Goal: Task Accomplishment & Management: Complete application form

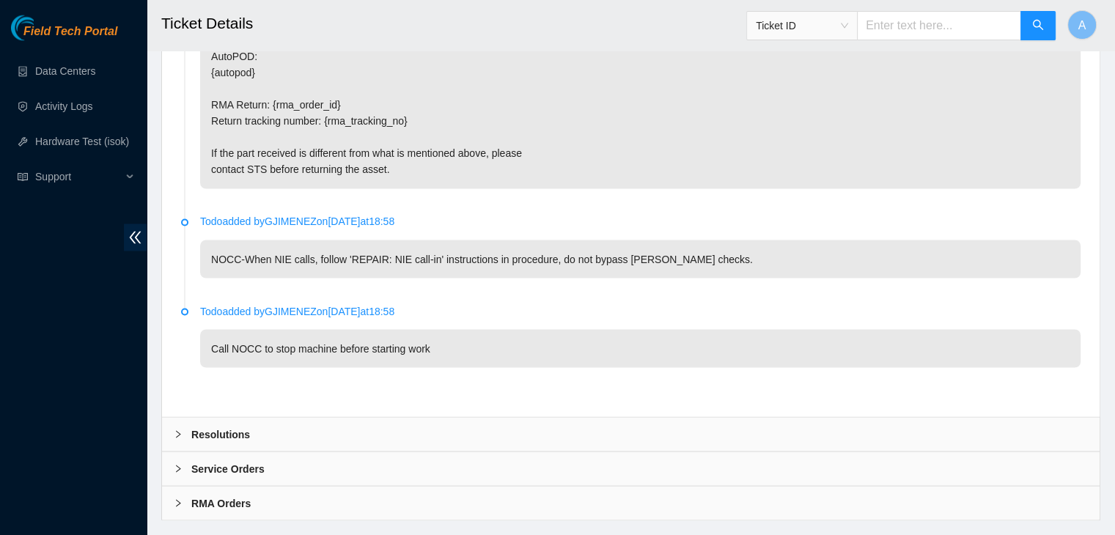
scroll to position [2570, 0]
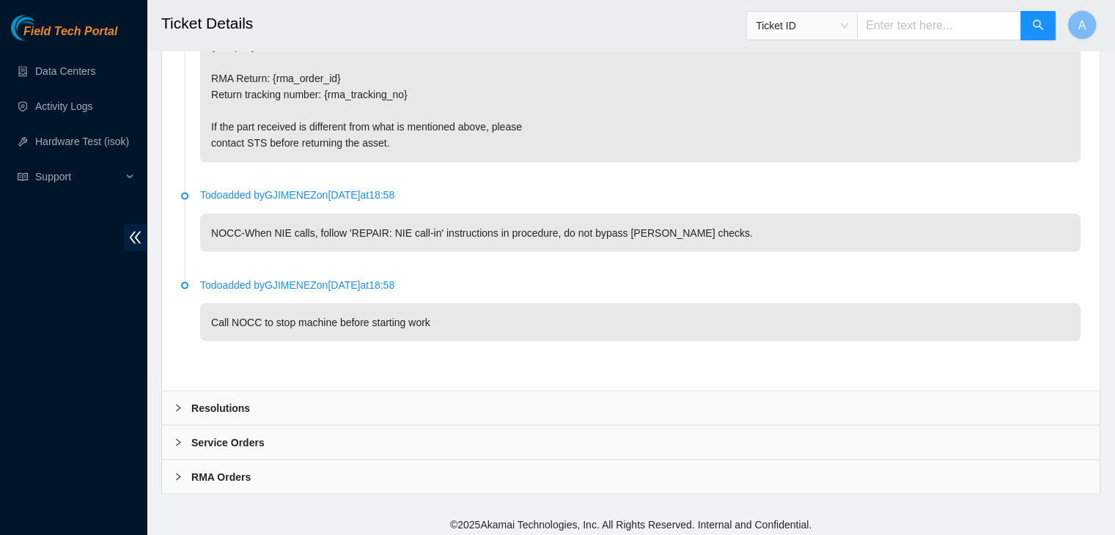
click at [443, 406] on div "Resolutions" at bounding box center [630, 408] width 937 height 34
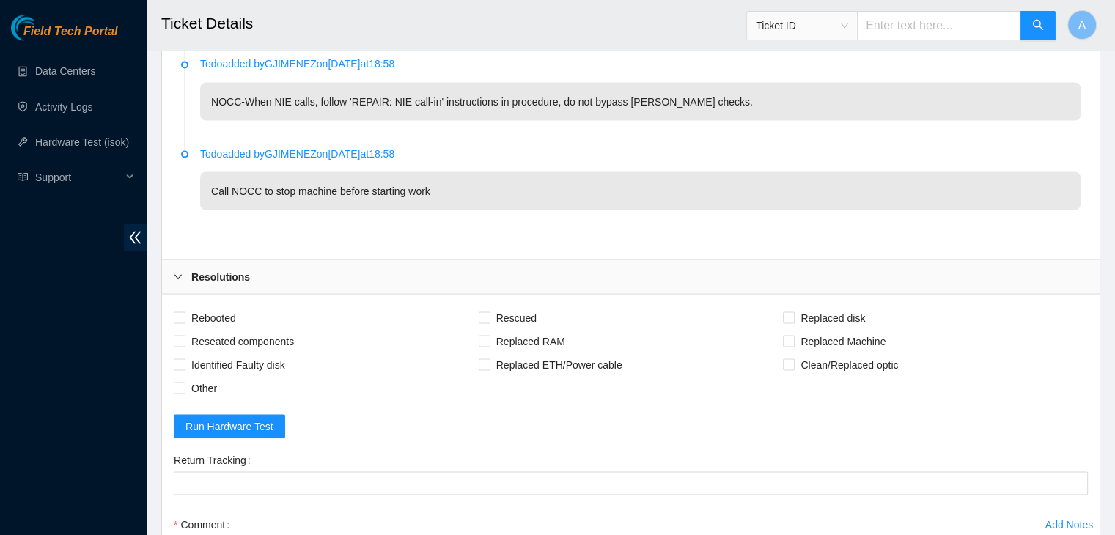
scroll to position [2702, 0]
click at [234, 315] on span "Rebooted" at bounding box center [213, 316] width 56 height 23
click at [184, 315] on input "Rebooted" at bounding box center [179, 316] width 10 height 10
checkbox input "true"
click at [242, 329] on span "Reseated components" at bounding box center [242, 339] width 114 height 23
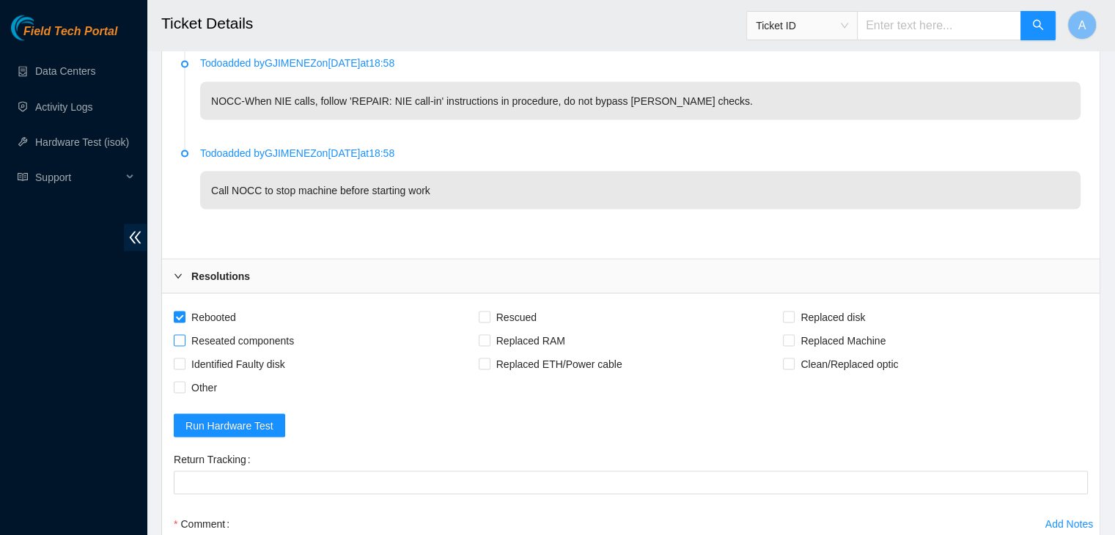
click at [184, 334] on input "Reseated components" at bounding box center [179, 339] width 10 height 10
checkbox input "true"
click at [534, 305] on span "Rescued" at bounding box center [516, 316] width 52 height 23
click at [489, 311] on input "Rescued" at bounding box center [484, 316] width 10 height 10
checkbox input "true"
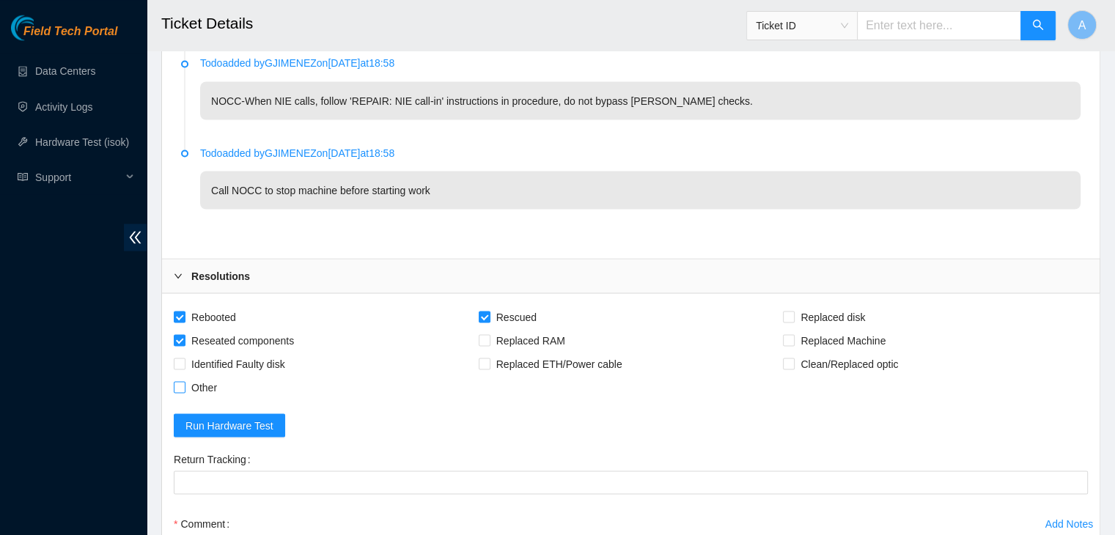
click at [199, 380] on span "Other" at bounding box center [203, 386] width 37 height 23
click at [184, 381] on input "Other" at bounding box center [179, 386] width 10 height 10
checkbox input "true"
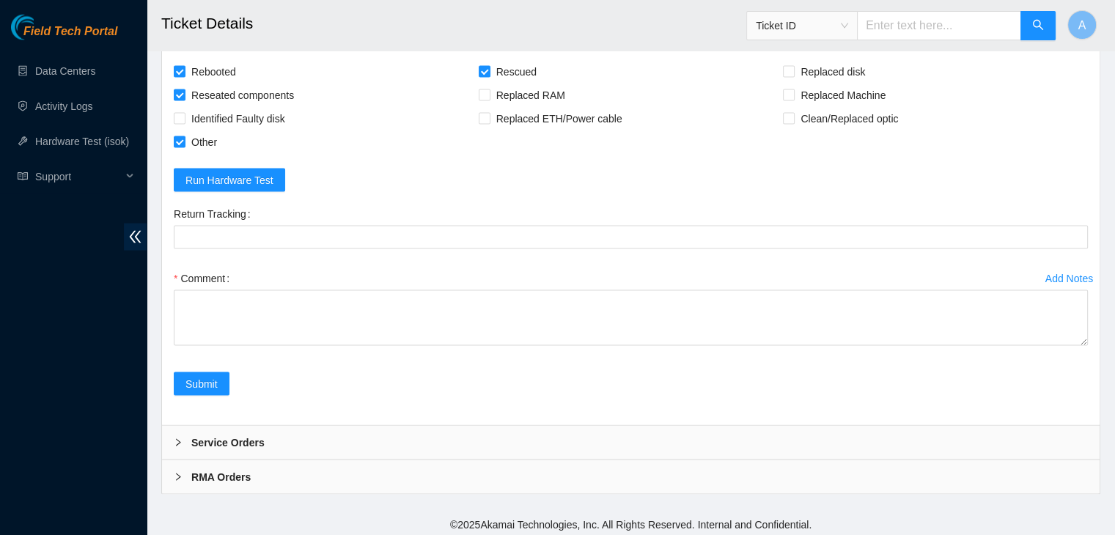
drag, startPoint x: 1080, startPoint y: 335, endPoint x: 1066, endPoint y: 564, distance: 229.2
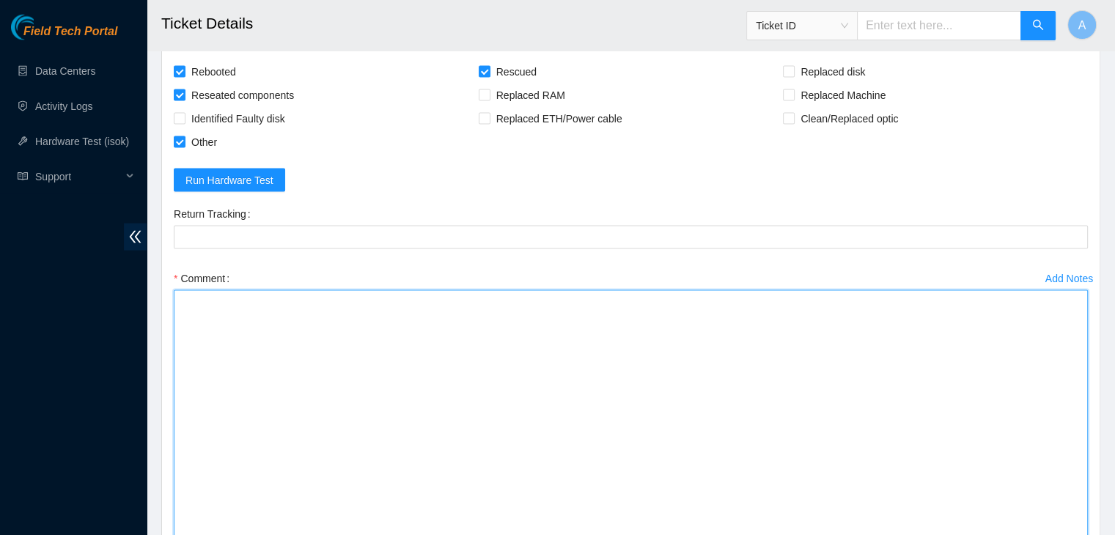
click at [718, 417] on textarea "Comment" at bounding box center [631, 432] width 914 height 284
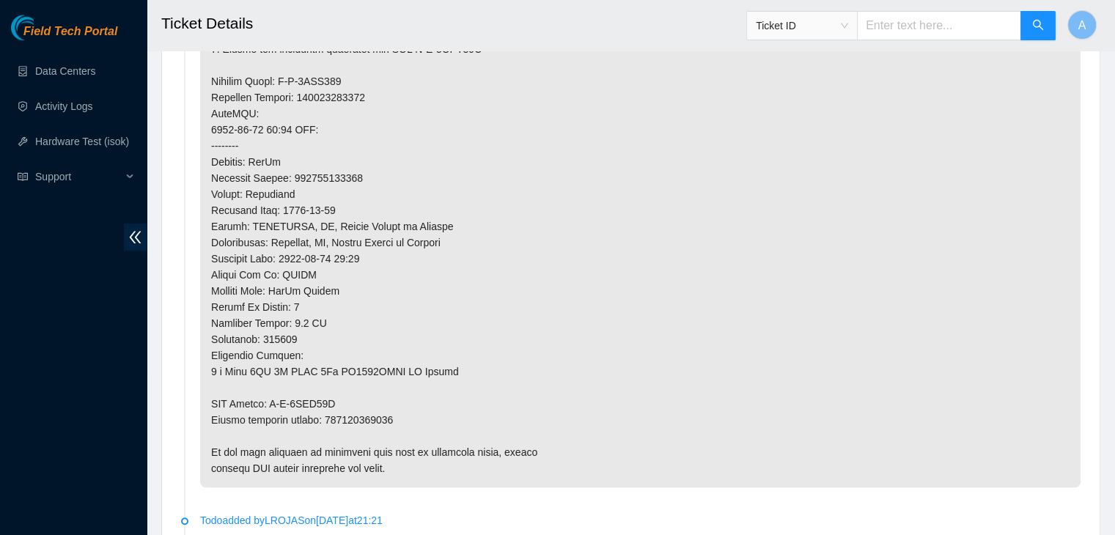
scroll to position [1146, 0]
type textarea "verified machine sn safely powered down machine"
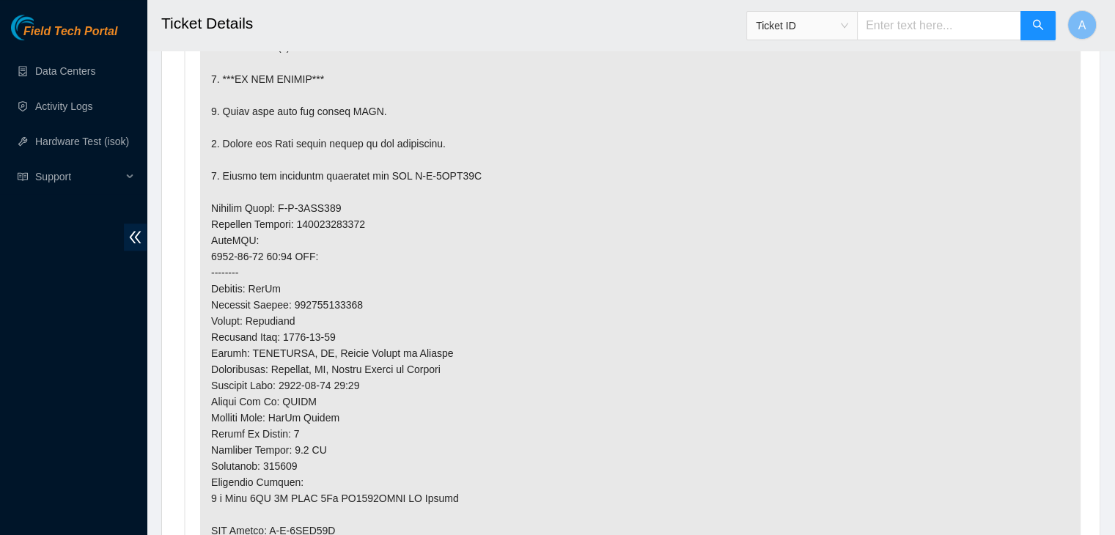
scroll to position [1172, 0]
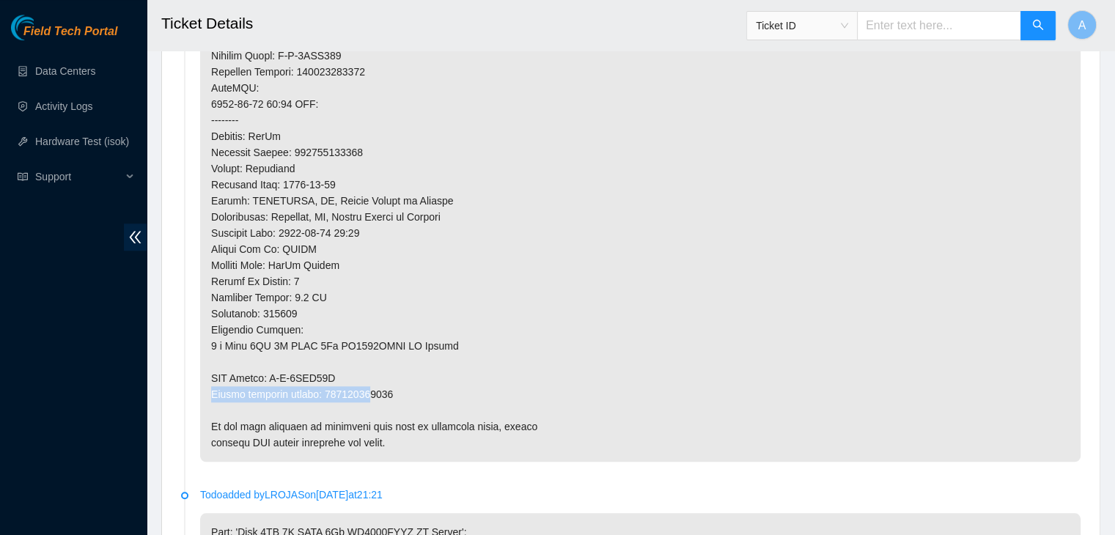
drag, startPoint x: 362, startPoint y: 382, endPoint x: 366, endPoint y: 391, distance: 9.8
click at [366, 391] on p at bounding box center [640, 88] width 880 height 748
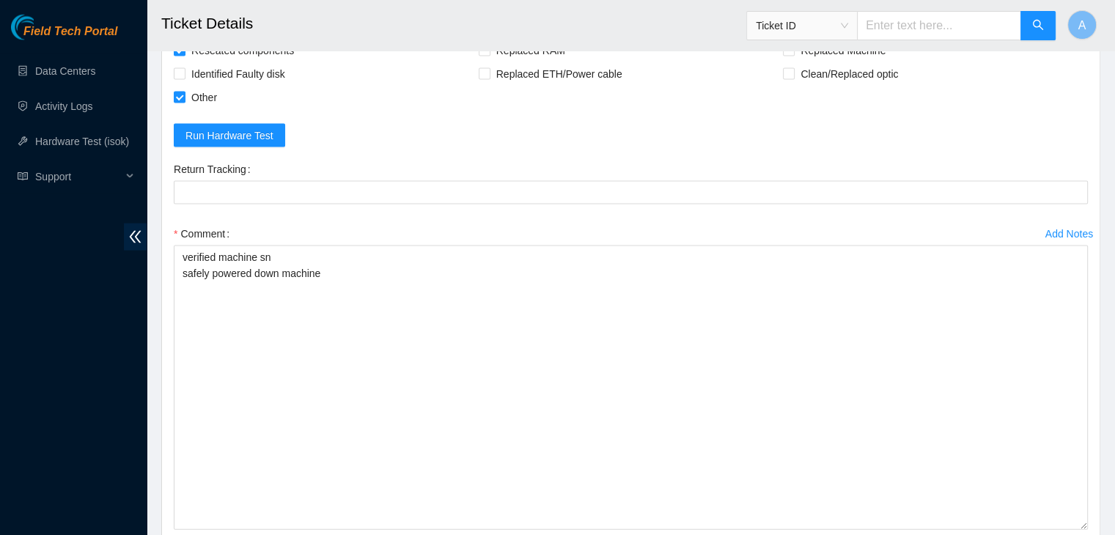
scroll to position [2993, 0]
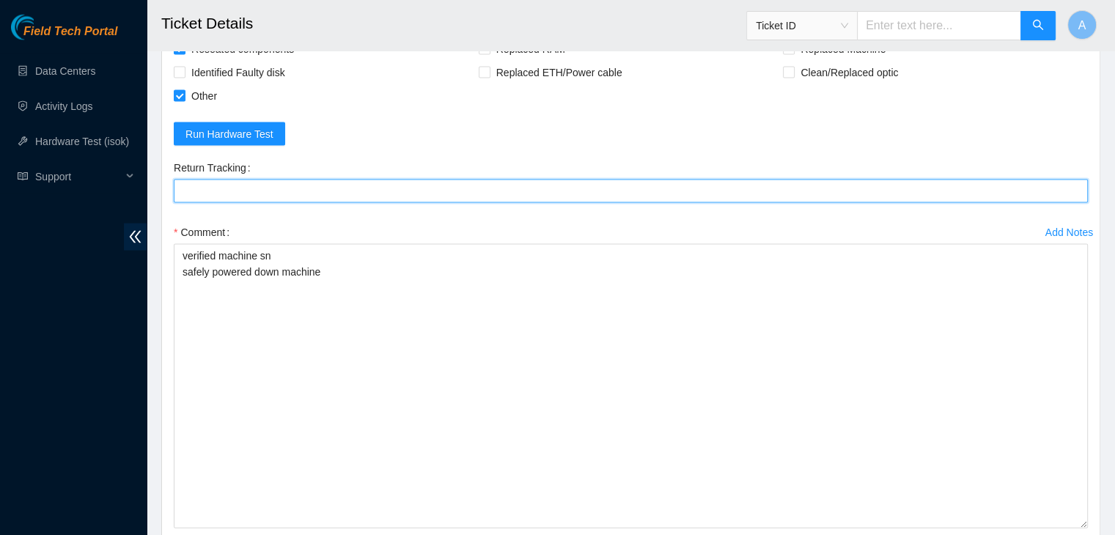
click at [434, 180] on Tracking "Return Tracking" at bounding box center [631, 191] width 914 height 23
paste Tracking "463470053912"
type Tracking "463470053912"
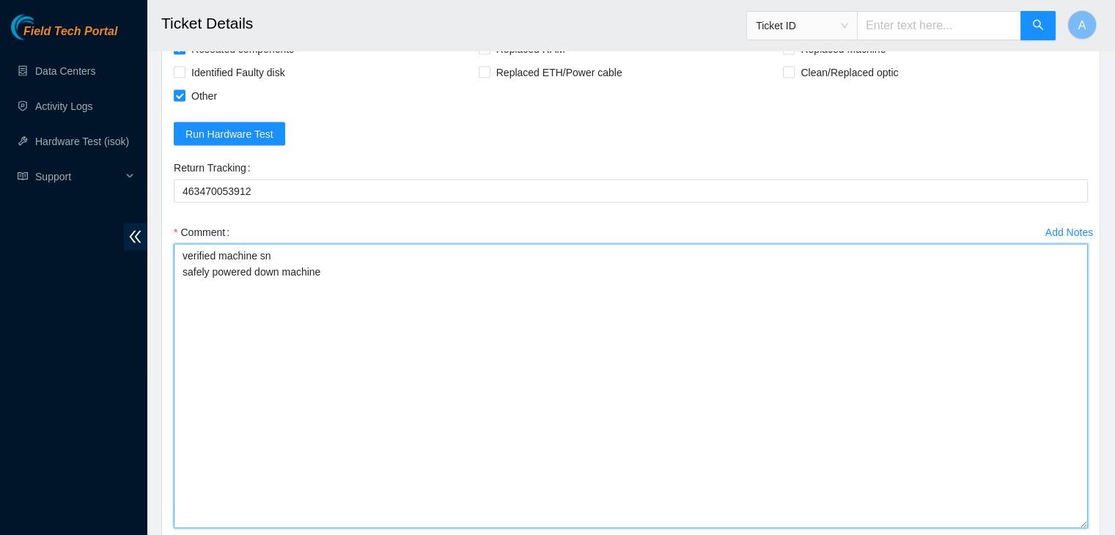
click at [426, 279] on textarea "verified machine sn safely powered down machine" at bounding box center [631, 386] width 914 height 284
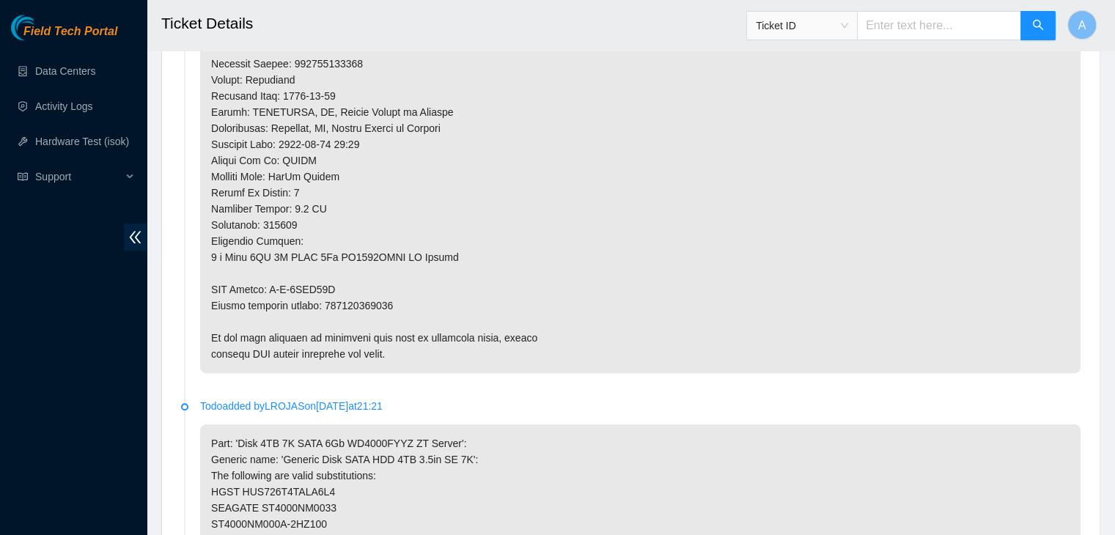
scroll to position [1261, 0]
copy p "463470053912"
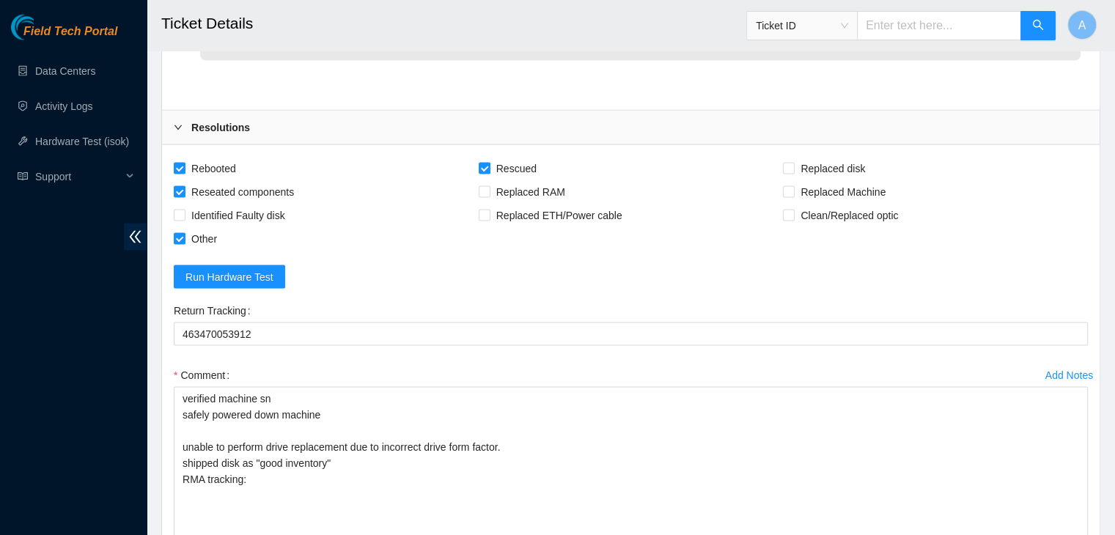
scroll to position [2853, 0]
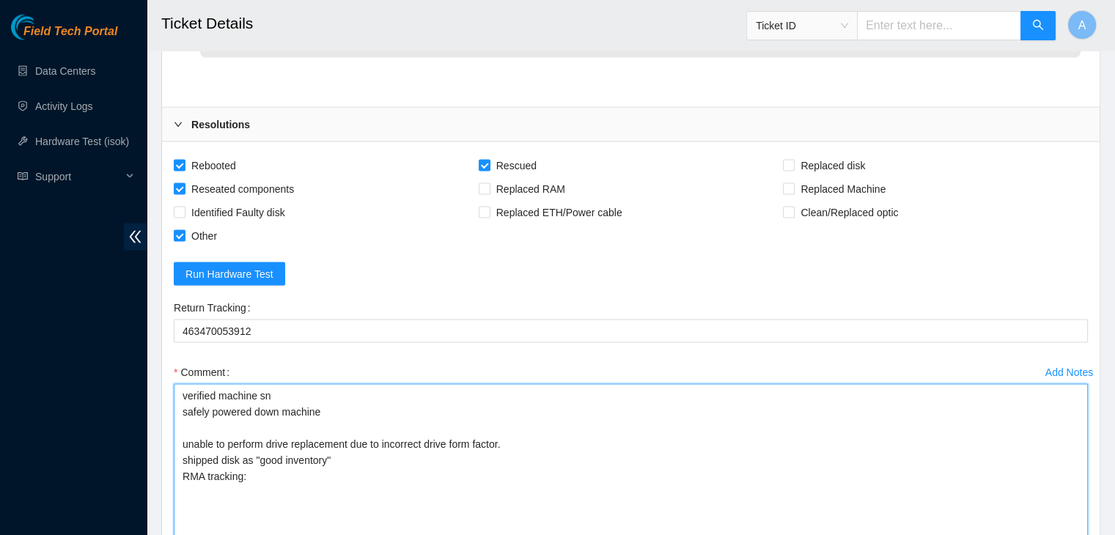
click at [378, 464] on textarea "verified machine sn safely powered down machine unable to perform drive replace…" at bounding box center [631, 526] width 914 height 284
paste textarea "463470053912"
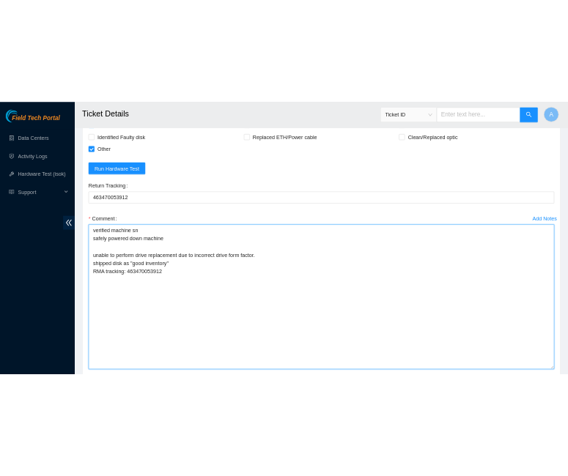
scroll to position [2999, 0]
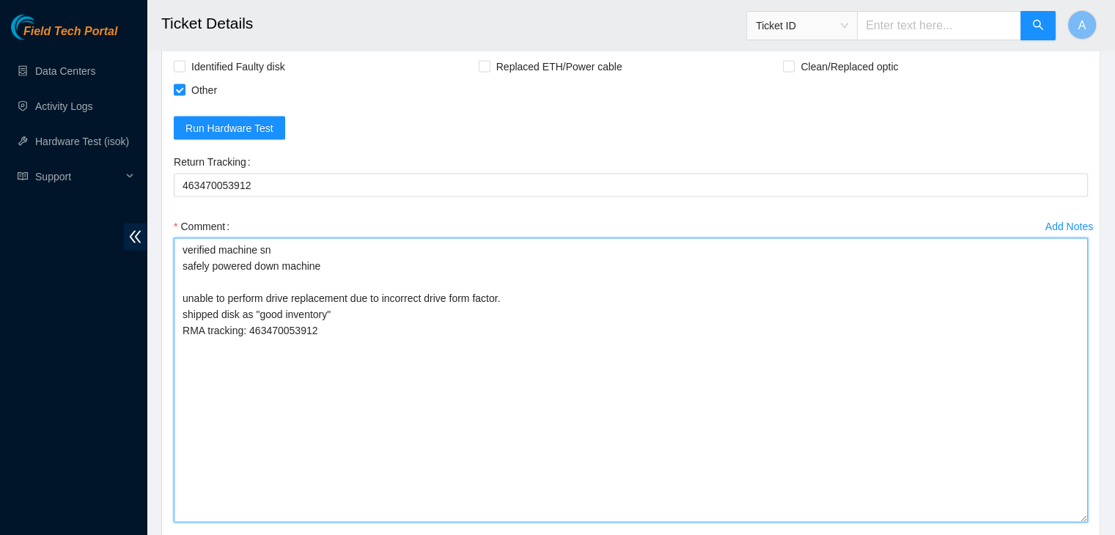
click at [261, 362] on textarea "verified machine sn safely powered down machine unable to perform drive replace…" at bounding box center [631, 380] width 914 height 284
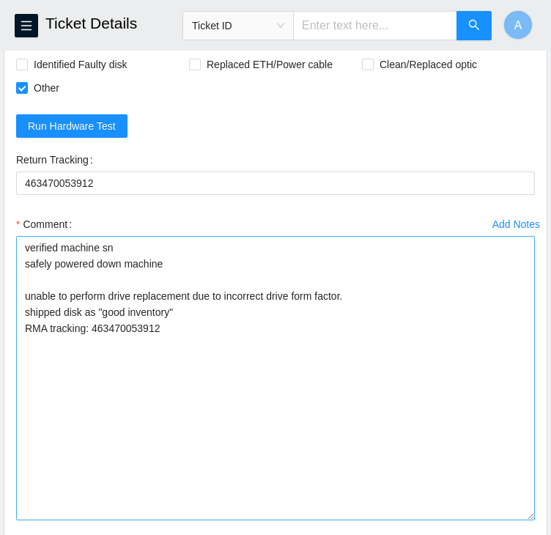
scroll to position [3081, 0]
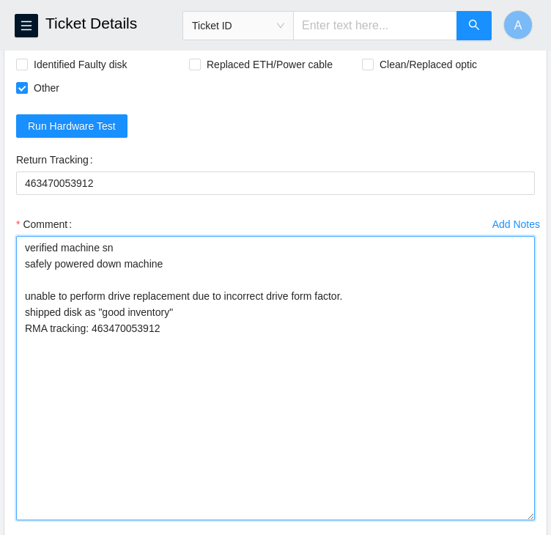
click at [285, 364] on textarea "verified machine sn safely powered down machine unable to perform drive replace…" at bounding box center [275, 378] width 519 height 284
click at [349, 328] on textarea "verified machine sn safely powered down machine unable to perform drive replace…" at bounding box center [275, 378] width 519 height 284
click at [347, 373] on textarea "verified machine sn safely powered down machine unable to perform drive replace…" at bounding box center [275, 378] width 519 height 284
paste textarea "dhindsa.arya25@gmail.com - aht has completed your request (B-V-5VAQGLG) Message…"
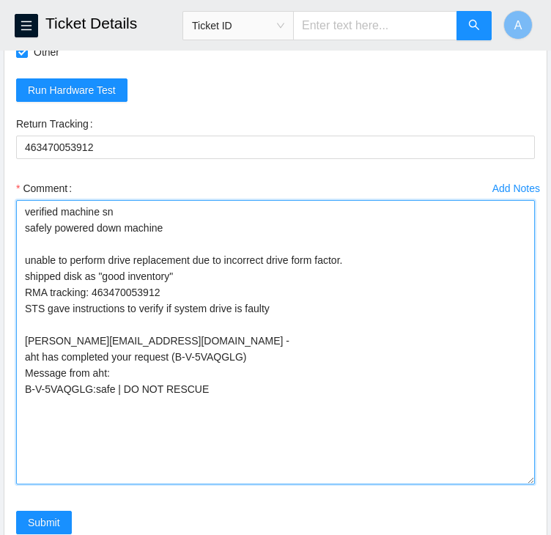
scroll to position [3118, 0]
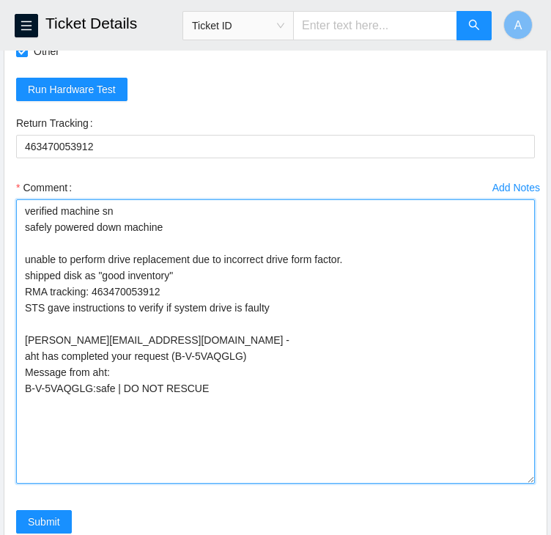
click at [347, 402] on textarea "verified machine sn safely powered down machine unable to perform drive replace…" at bounding box center [275, 341] width 519 height 284
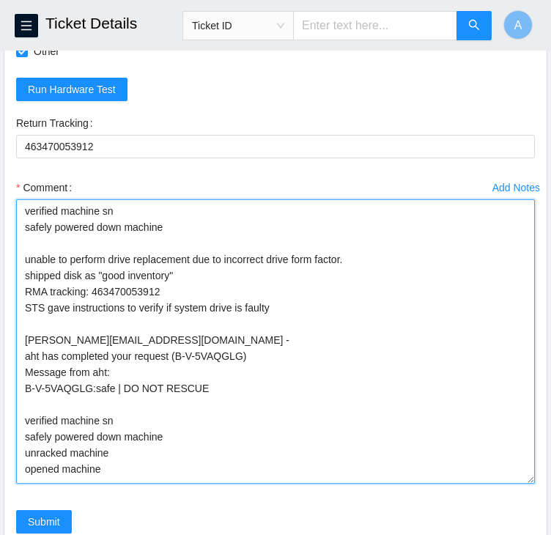
scroll to position [9, 0]
drag, startPoint x: 531, startPoint y: 455, endPoint x: 526, endPoint y: 569, distance: 113.8
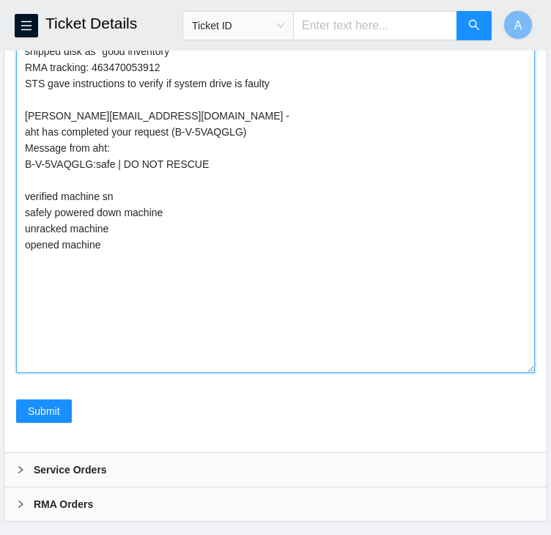
scroll to position [3342, 0]
drag, startPoint x: 531, startPoint y: 346, endPoint x: 533, endPoint y: 458, distance: 112.2
click at [533, 373] on textarea "verified machine sn safely powered down machine unable to perform drive replace…" at bounding box center [275, 174] width 519 height 398
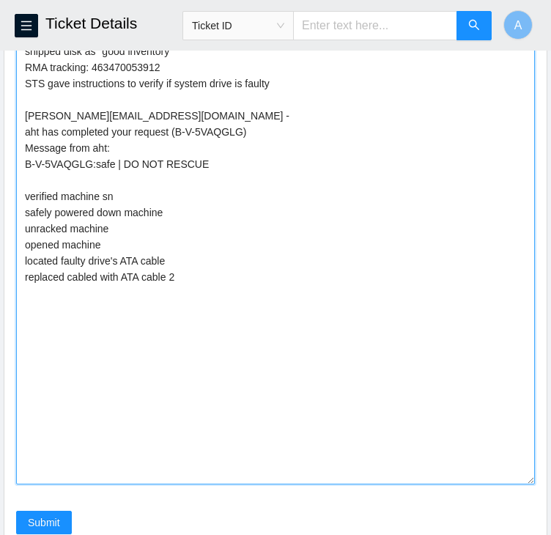
click at [272, 323] on textarea "verified machine sn safely powered down machine unable to perform drive replace…" at bounding box center [275, 229] width 519 height 509
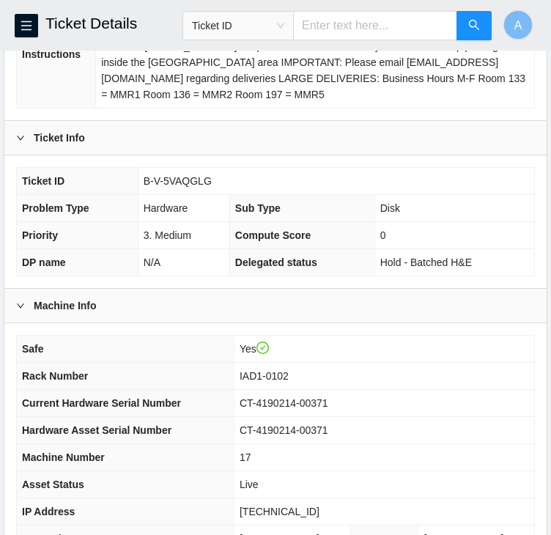
scroll to position [339, 0]
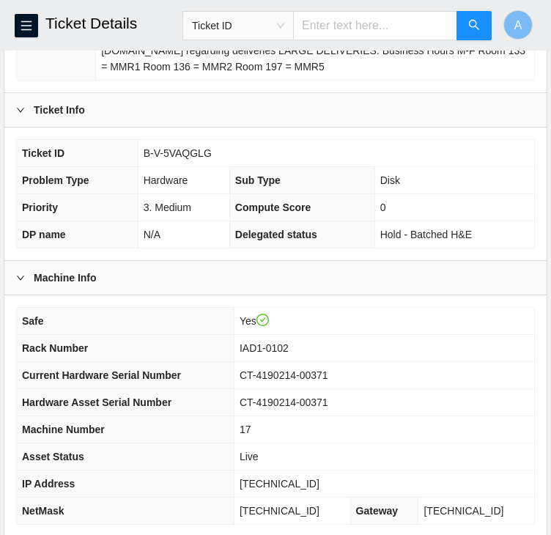
click at [290, 478] on span "104.84.154.36" at bounding box center [280, 484] width 80 height 12
copy span "104.84.154.36"
click at [290, 478] on span "104.84.154.36" at bounding box center [280, 484] width 80 height 12
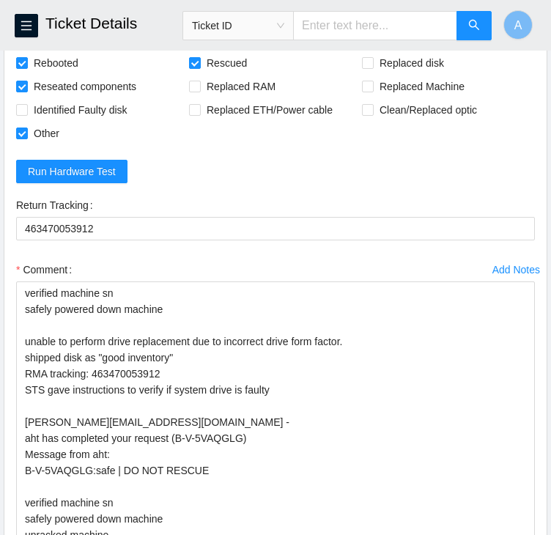
scroll to position [3454, 0]
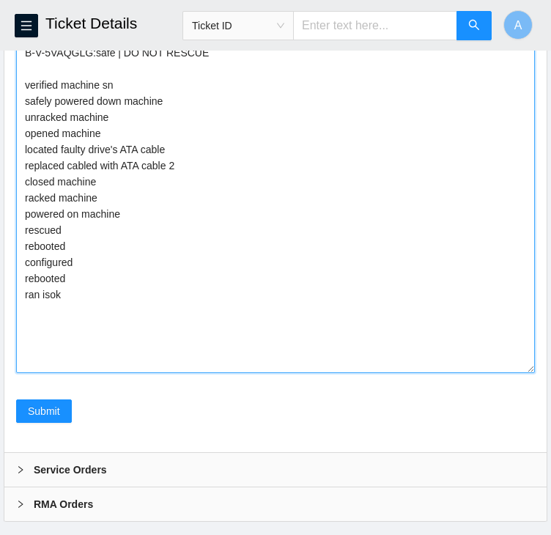
click at [233, 290] on textarea "verified machine sn safely powered down machine unable to perform drive replace…" at bounding box center [275, 118] width 519 height 509
paste textarea "346083 03-10-2025 03:10:38 104.84.154.36 COMPLETE Result Detail Message Ticket …"
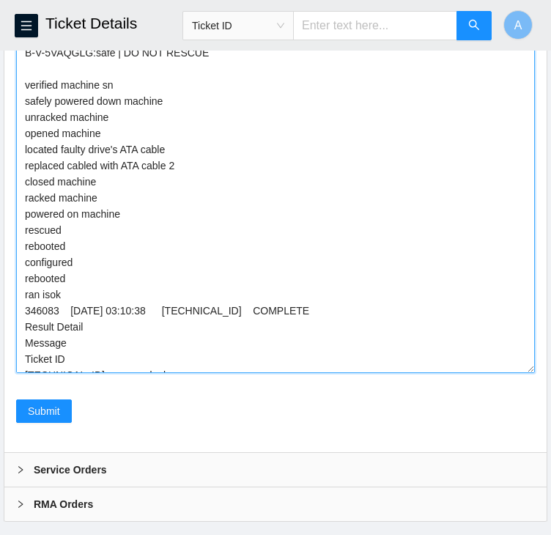
scroll to position [26, 0]
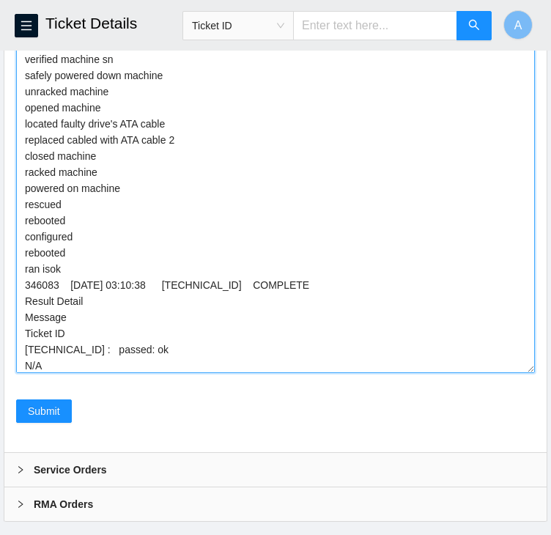
drag, startPoint x: 530, startPoint y: 347, endPoint x: 526, endPoint y: 481, distance: 134.2
click at [526, 373] on textarea "verified machine sn safely powered down machine unable to perform drive replace…" at bounding box center [275, 118] width 519 height 509
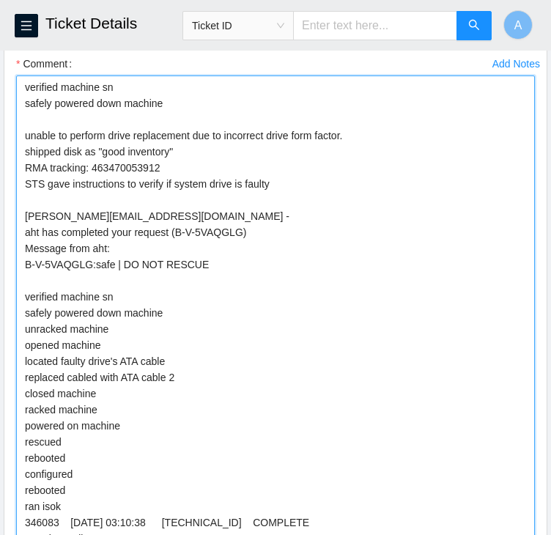
scroll to position [3240, 0]
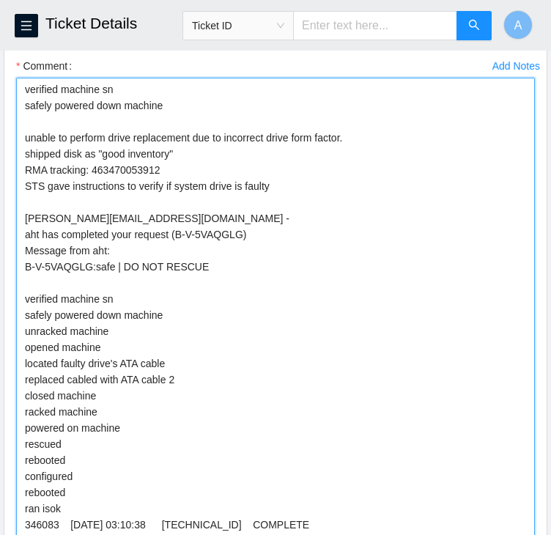
drag, startPoint x: 185, startPoint y: 84, endPoint x: 10, endPoint y: 61, distance: 176.6
click at [10, 61] on div "Add Notes Comment verified machine sn safely powered down machine unable to per…" at bounding box center [275, 400] width 531 height 693
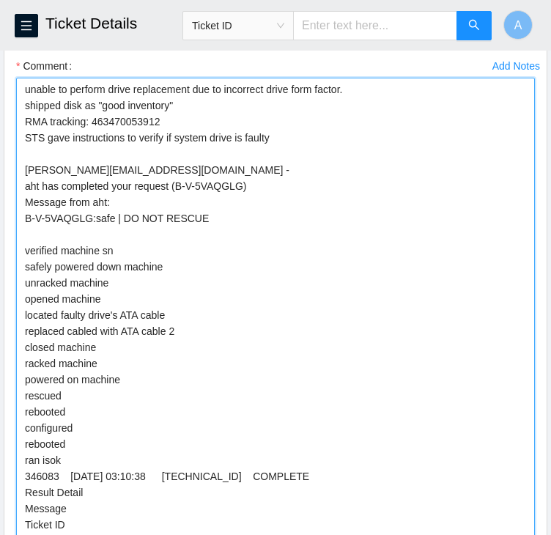
scroll to position [3243, 0]
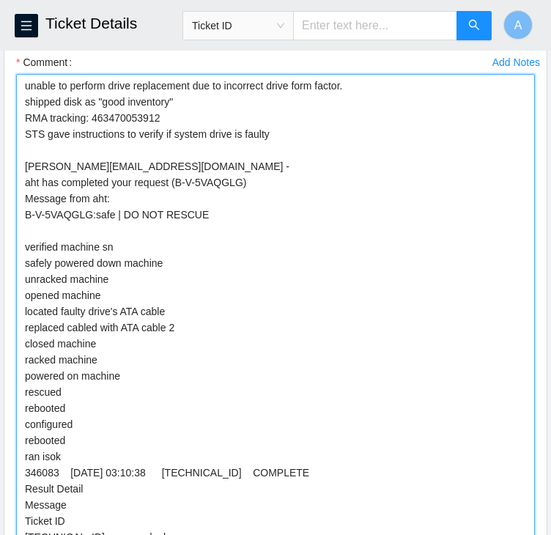
click at [281, 150] on textarea "unable to perform drive replacement due to incorrect drive form factor. shipped…" at bounding box center [275, 396] width 519 height 644
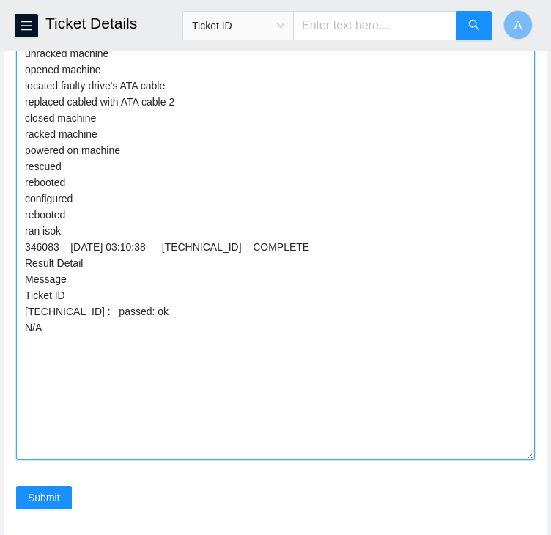
scroll to position [3583, 0]
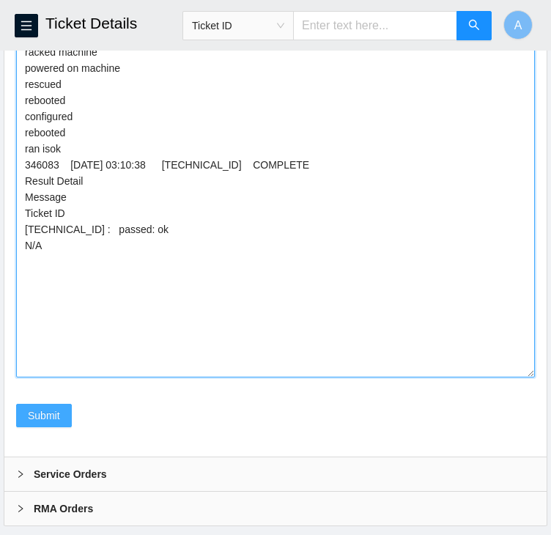
type textarea "unable to perform drive replacement due to incorrect drive form factor. shipped…"
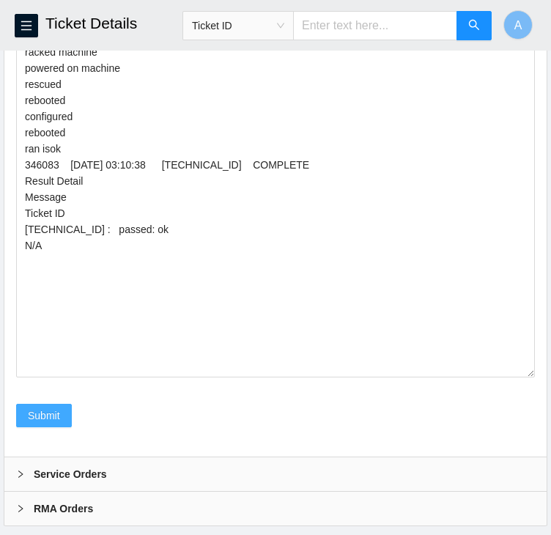
click at [59, 408] on span "Submit" at bounding box center [44, 416] width 32 height 16
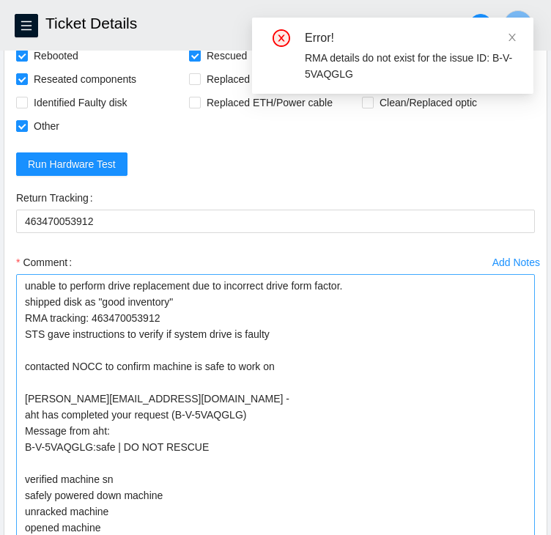
scroll to position [3070, 0]
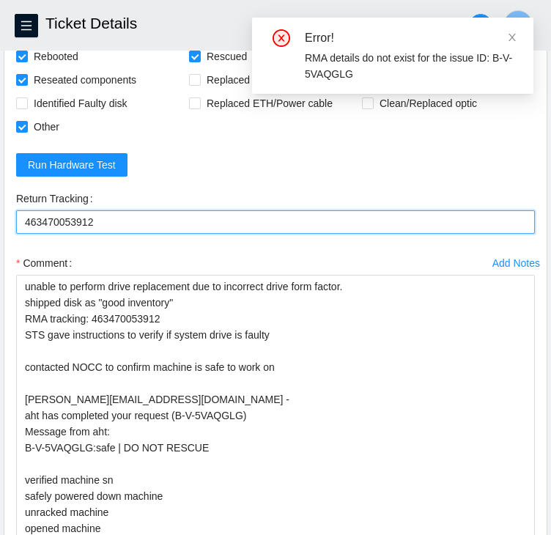
drag, startPoint x: 144, startPoint y: 200, endPoint x: -1, endPoint y: 192, distance: 144.6
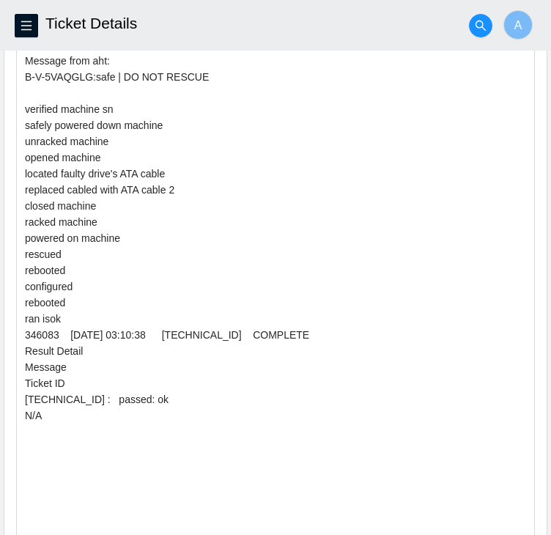
scroll to position [3443, 0]
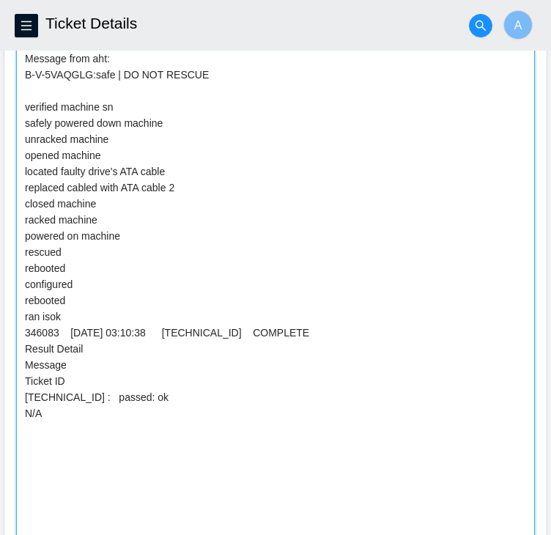
click at [146, 391] on textarea "unable to perform drive replacement due to incorrect drive form factor. shipped…" at bounding box center [275, 224] width 519 height 644
click at [158, 464] on textarea "unable to perform drive replacement due to incorrect drive form factor. shipped…" at bounding box center [275, 224] width 519 height 644
paste textarea "463470053912"
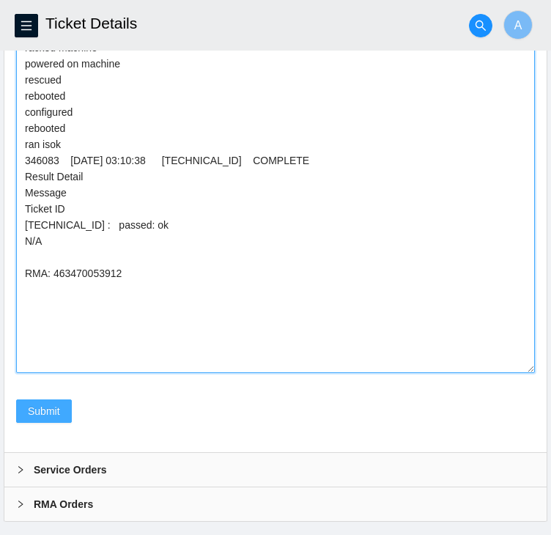
type textarea "unable to perform drive replacement due to incorrect drive form factor. shipped…"
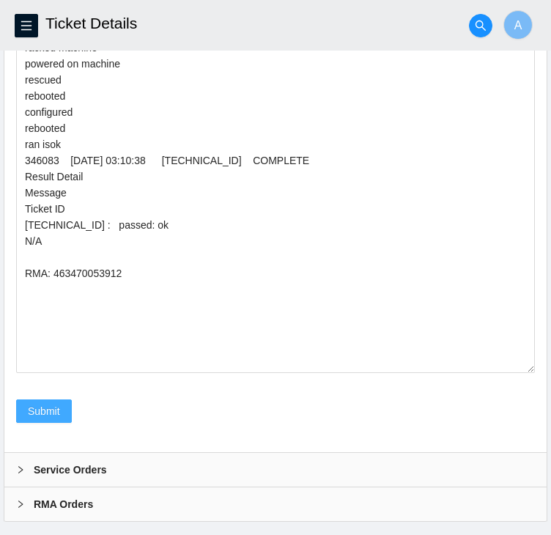
click at [62, 399] on button "Submit" at bounding box center [44, 410] width 56 height 23
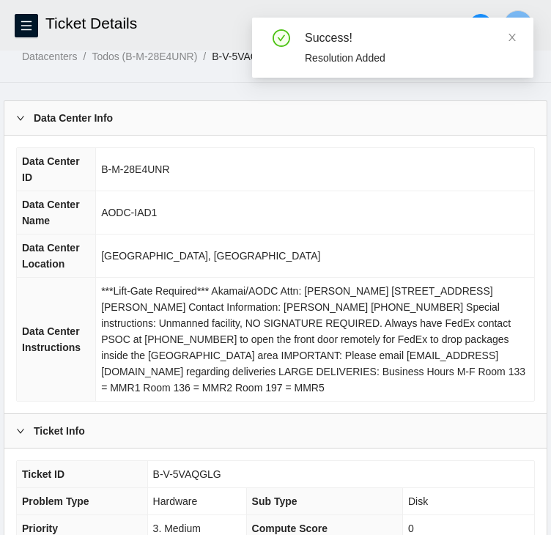
scroll to position [0, 0]
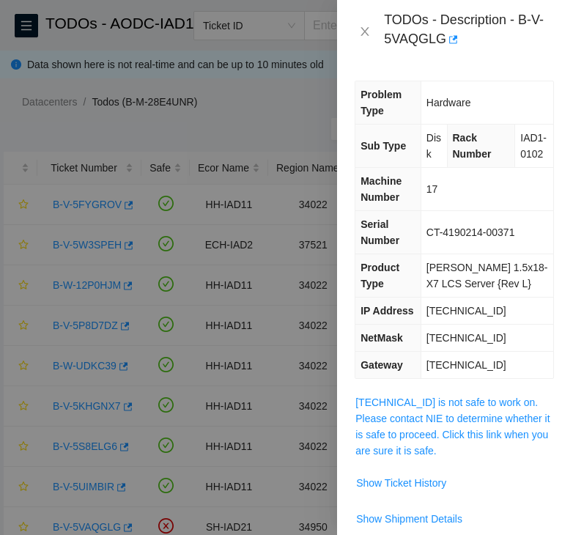
scroll to position [81, 0]
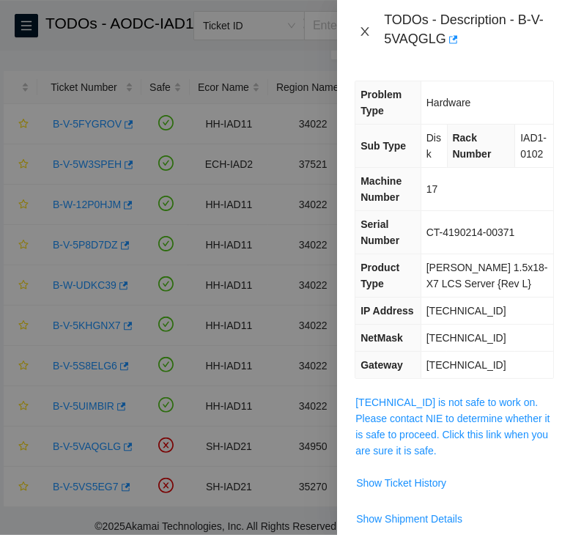
click at [364, 26] on icon "close" at bounding box center [365, 32] width 12 height 12
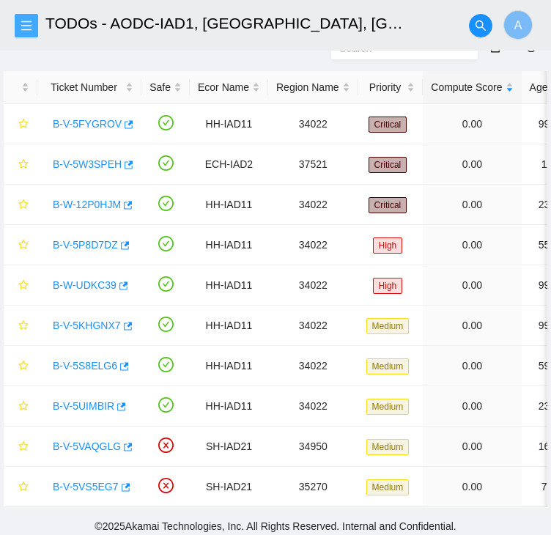
click at [23, 20] on icon "menu" at bounding box center [27, 26] width 12 height 12
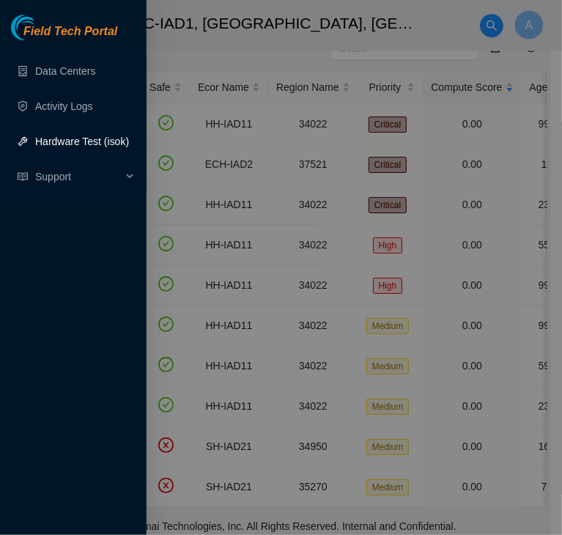
click at [71, 147] on link "Hardware Test (isok)" at bounding box center [82, 142] width 94 height 12
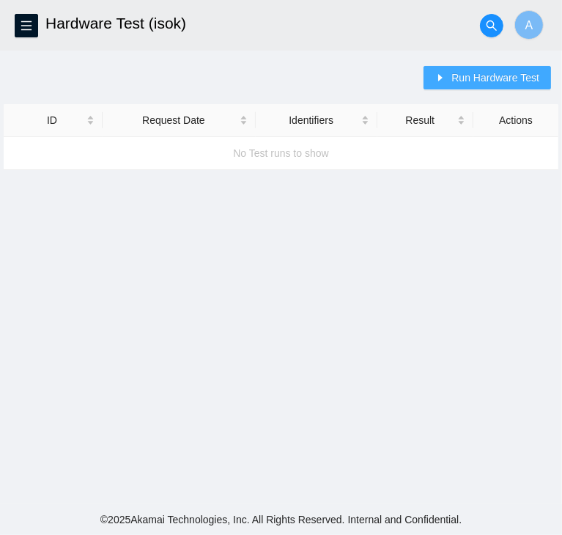
click at [492, 83] on span "Run Hardware Test" at bounding box center [496, 78] width 88 height 16
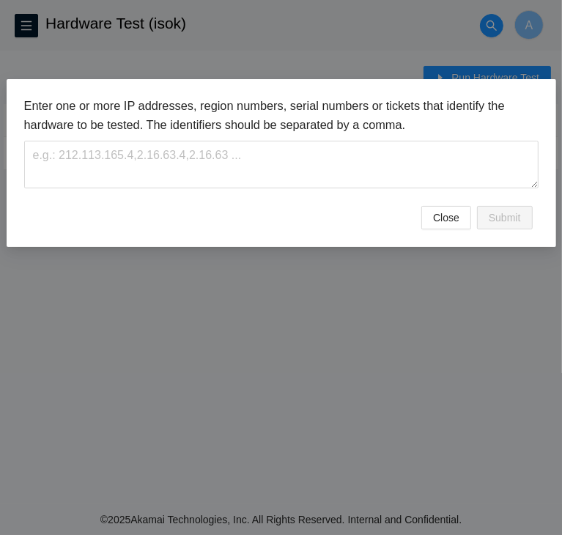
click at [361, 241] on div "Enter one or more IP addresses, region numbers, serial numbers or tickets that …" at bounding box center [281, 267] width 562 height 535
click at [448, 210] on span "Close" at bounding box center [446, 218] width 26 height 16
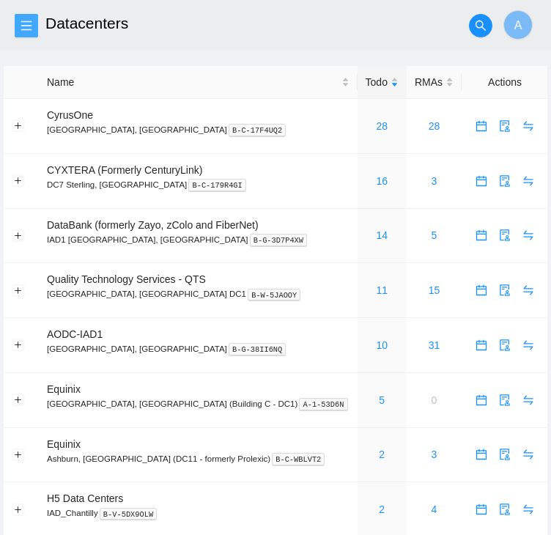
click at [32, 31] on icon "menu" at bounding box center [27, 26] width 12 height 12
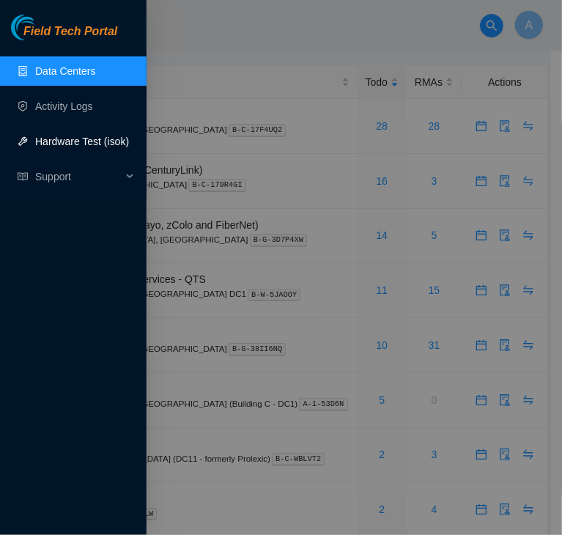
click at [95, 139] on link "Hardware Test (isok)" at bounding box center [82, 142] width 94 height 12
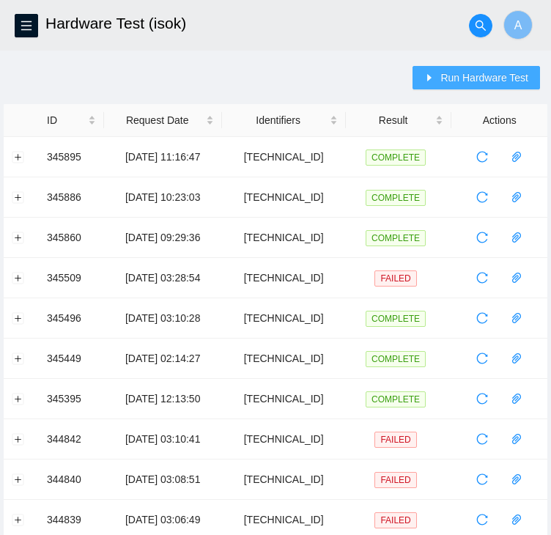
click at [459, 81] on span "Run Hardware Test" at bounding box center [485, 78] width 88 height 16
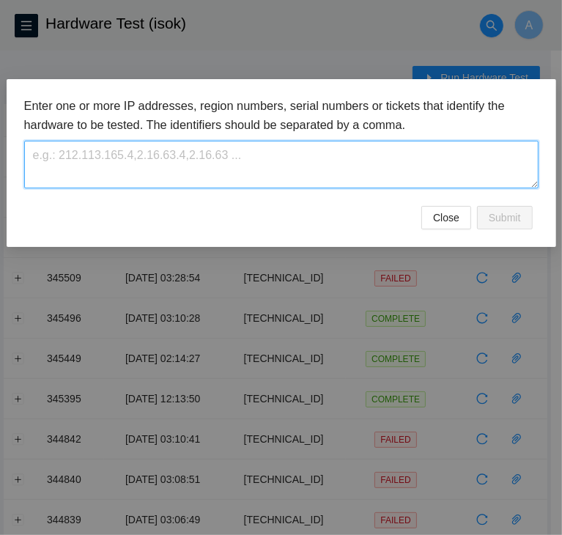
click at [342, 161] on textarea at bounding box center [281, 165] width 515 height 48
paste textarea "104.84.154.36"
type textarea "104.84.154.36"
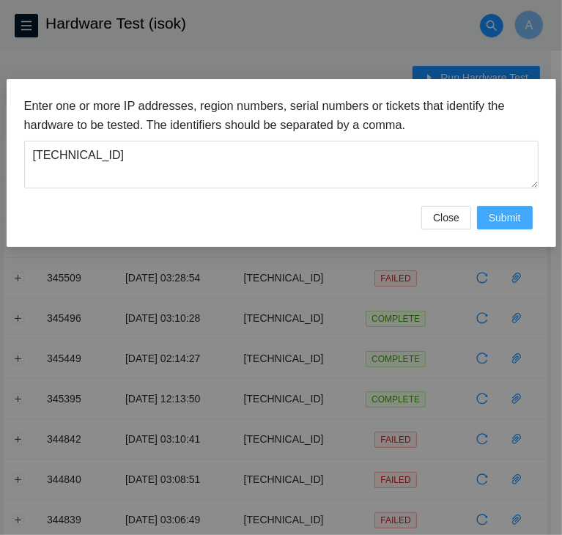
click at [504, 210] on span "Submit" at bounding box center [505, 218] width 32 height 16
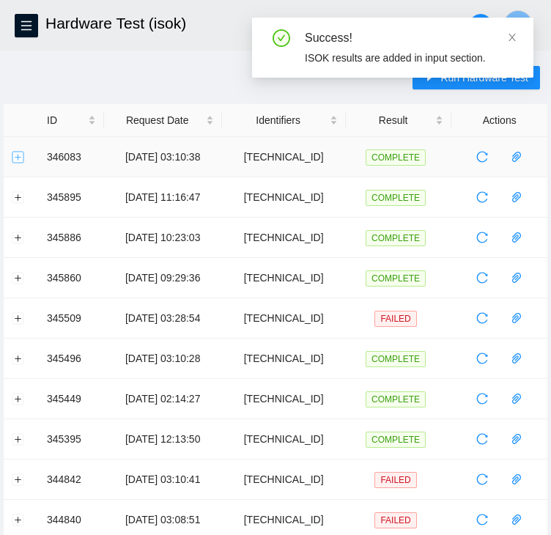
click at [15, 159] on button "Expand row" at bounding box center [18, 157] width 12 height 12
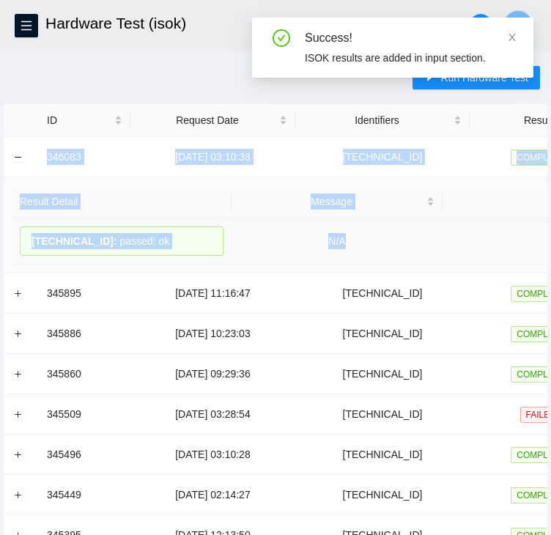
drag, startPoint x: 45, startPoint y: 150, endPoint x: 388, endPoint y: 250, distance: 356.5
copy tbody "346083 03-10-2025 03:10:38 104.84.154.36 COMPLETE Result Detail Message Ticket …"
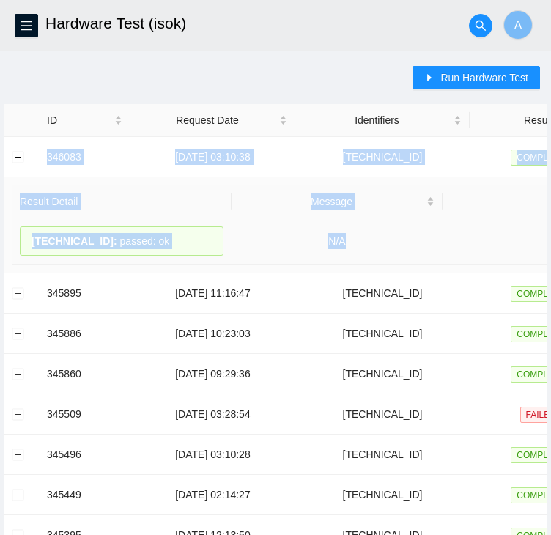
click at [388, 250] on td "N/A" at bounding box center [337, 241] width 211 height 46
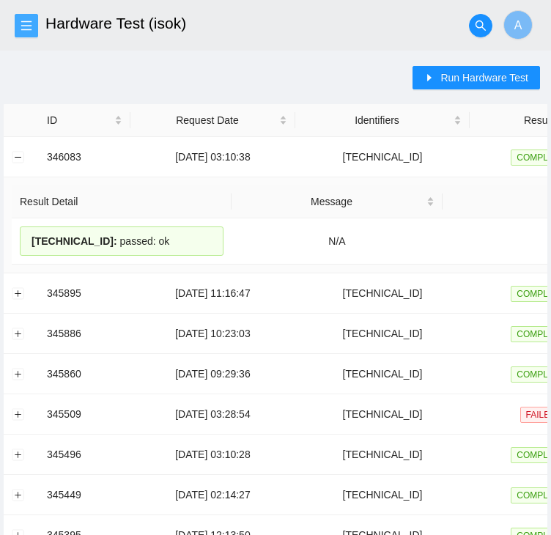
click at [35, 34] on button "button" at bounding box center [26, 25] width 23 height 23
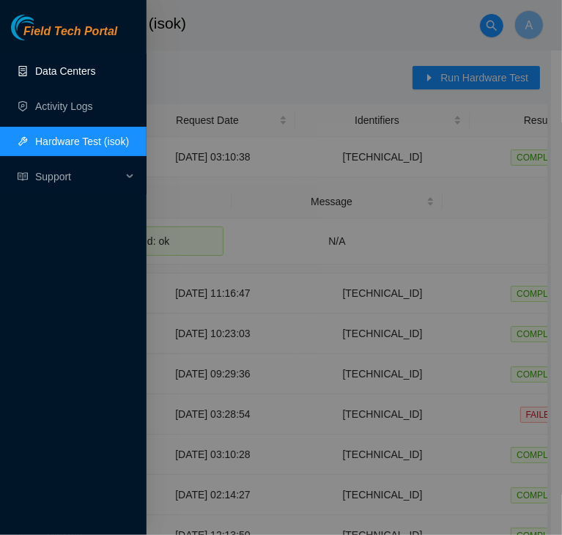
click at [62, 77] on link "Data Centers" at bounding box center [65, 71] width 60 height 12
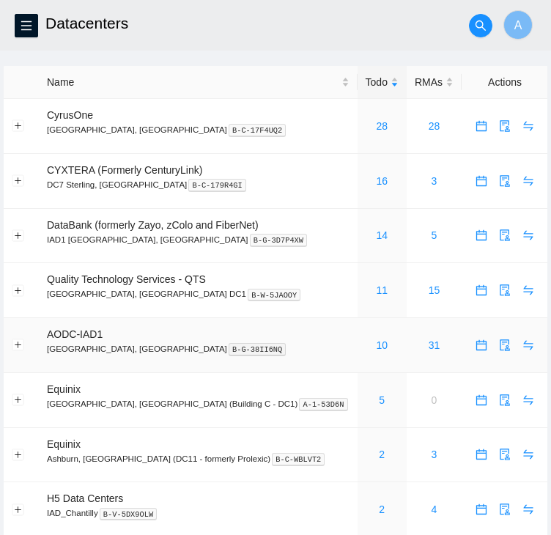
click at [358, 335] on td "10" at bounding box center [382, 345] width 49 height 55
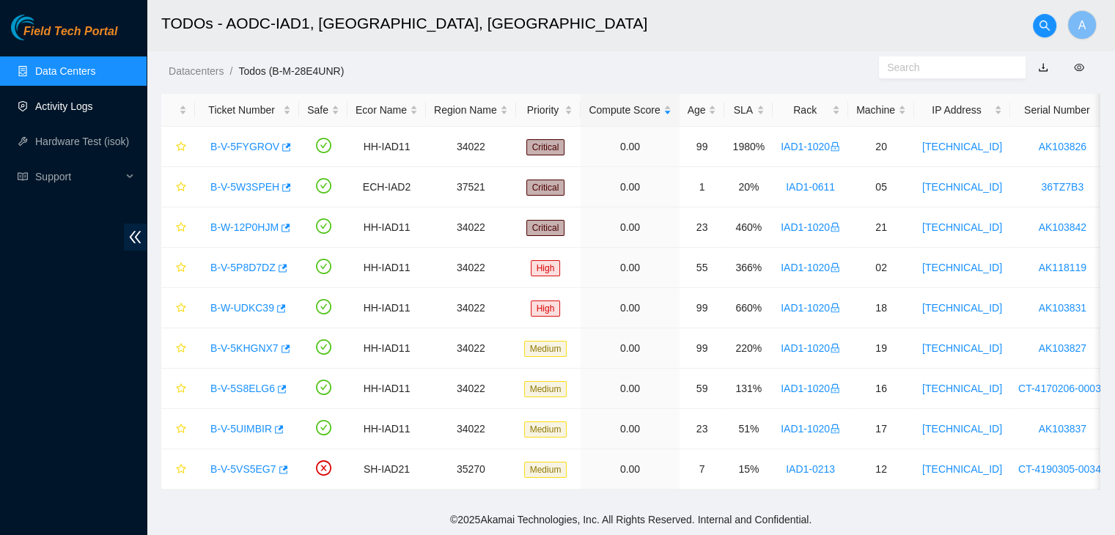
click at [93, 120] on ul "Data Centers Activity Logs Hardware Test (isok) Support" at bounding box center [73, 124] width 147 height 141
click at [93, 112] on link "Activity Logs" at bounding box center [64, 106] width 58 height 12
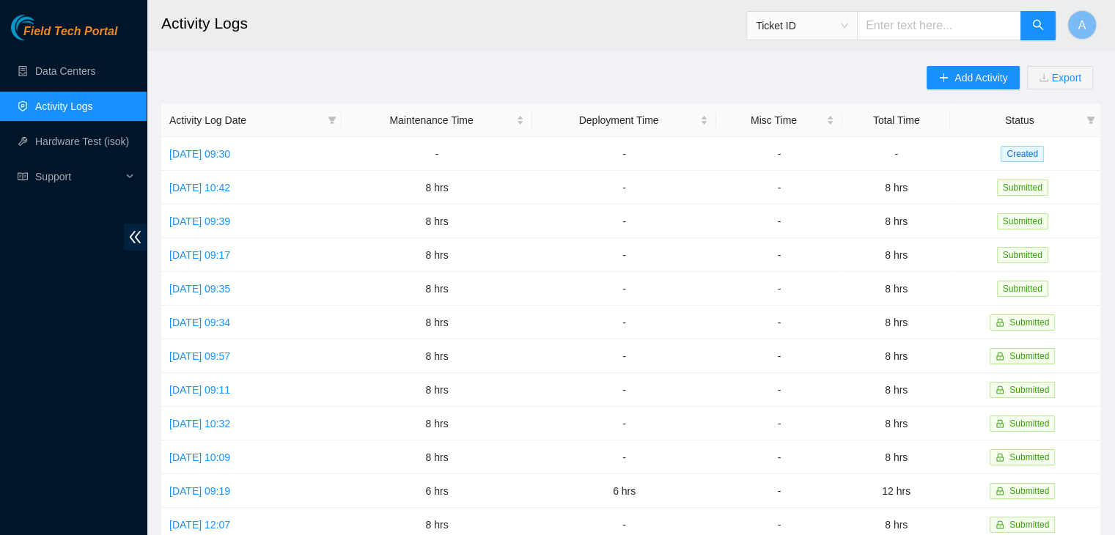
click at [100, 243] on div "Field Tech Portal Data Centers Activity Logs Hardware Test (isok) Support" at bounding box center [73, 275] width 147 height 520
click at [230, 156] on link "Fri, 03 Oct 2025 09:30" at bounding box center [199, 154] width 61 height 12
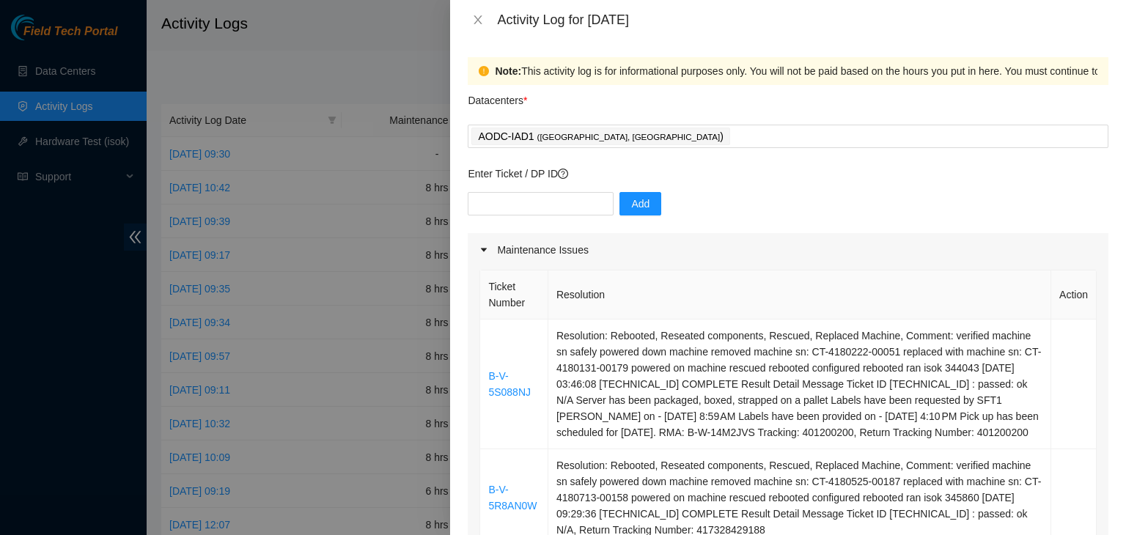
drag, startPoint x: 413, startPoint y: 211, endPoint x: 482, endPoint y: 218, distance: 68.5
click at [482, 218] on div "Activity Log for 03-10-2025 Note: This activity log is for informational purpos…" at bounding box center [563, 267] width 1126 height 535
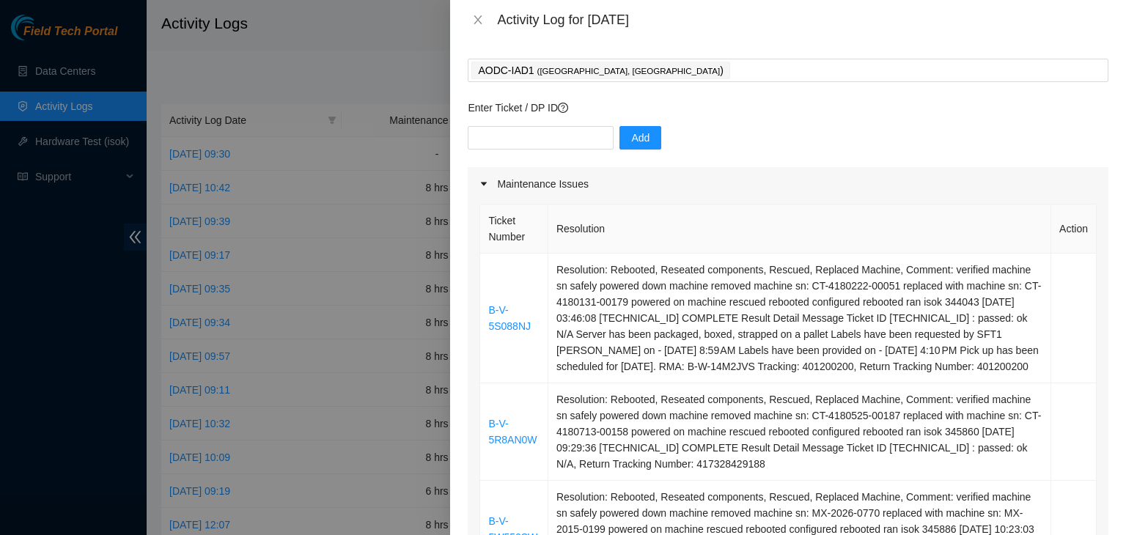
click at [482, 218] on th "Ticket Number" at bounding box center [514, 228] width 68 height 49
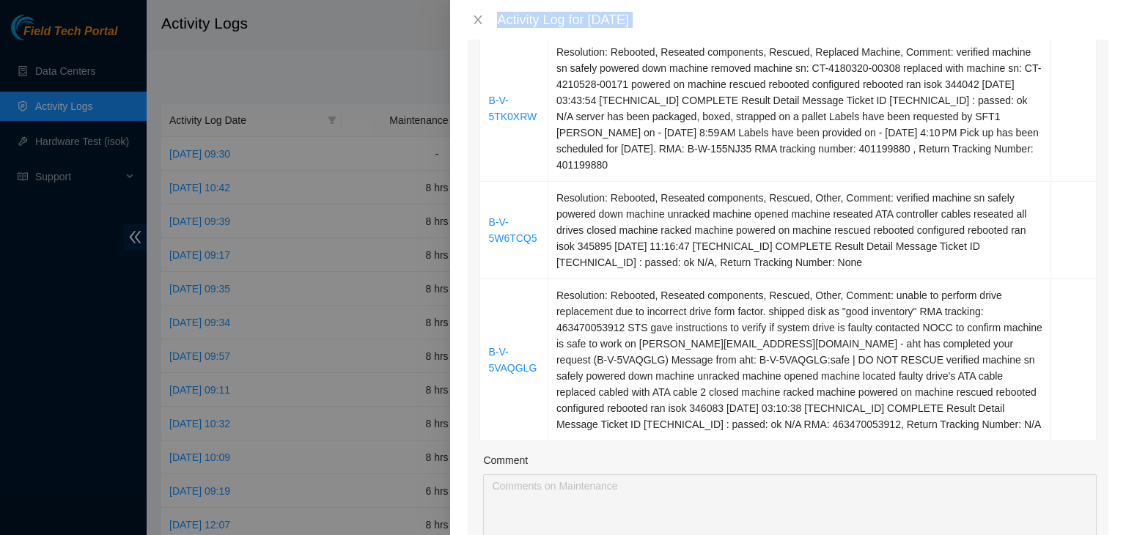
scroll to position [695, 0]
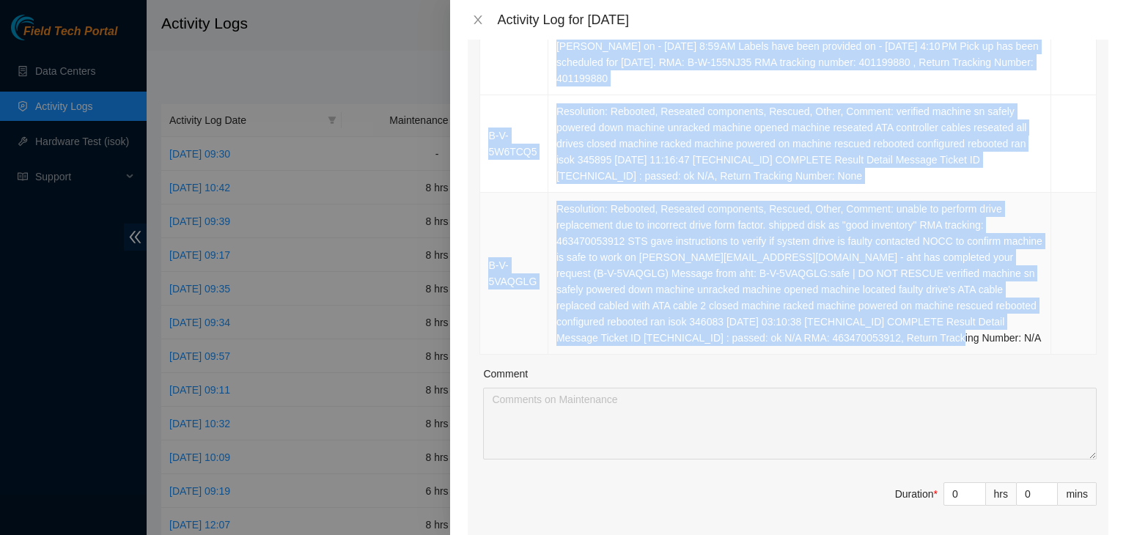
drag, startPoint x: 484, startPoint y: 113, endPoint x: 885, endPoint y: 344, distance: 463.3
copy table "Ticket Number Resolution Action B-V-5S088NJ Resolution: Rebooted, Reseated comp…"
click at [561, 344] on td "Resolution: Rebooted, Reseated components, Rescued, Other, Comment: unable to p…" at bounding box center [799, 274] width 503 height 162
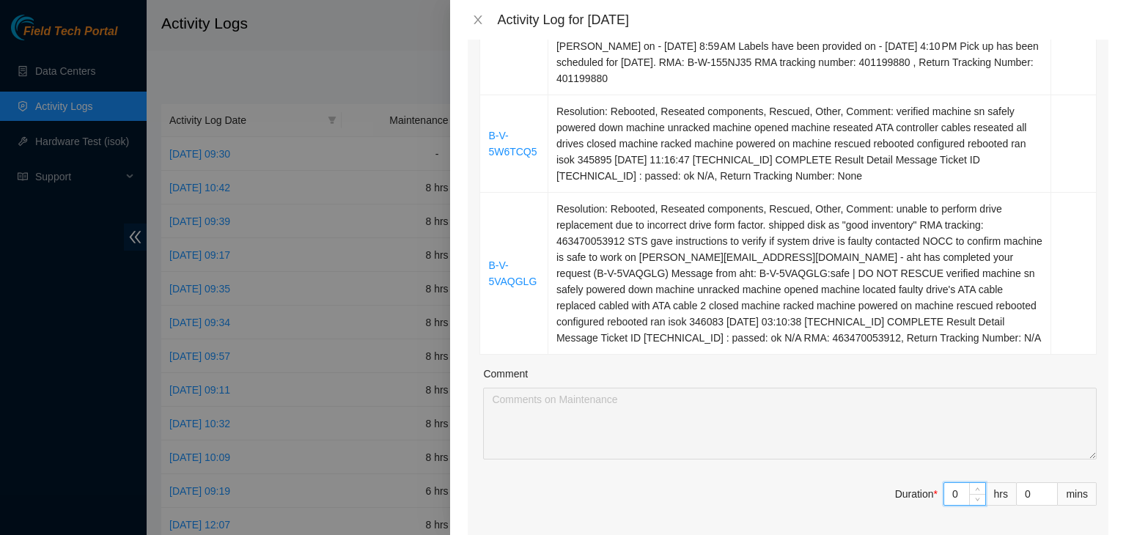
click at [561, 491] on input "0" at bounding box center [964, 494] width 41 height 22
type input "8"
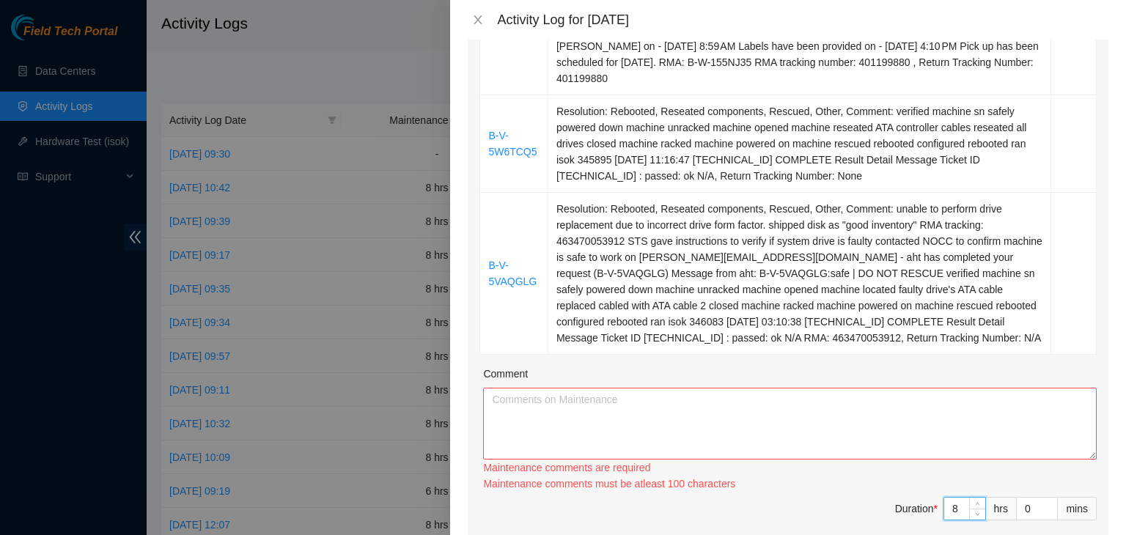
type input "8"
click at [561, 448] on textarea "Comment" at bounding box center [789, 424] width 613 height 72
paste textarea "Ticket Number Resolution Action B-V-5S088NJ Resolution: Rebooted, Reseated comp…"
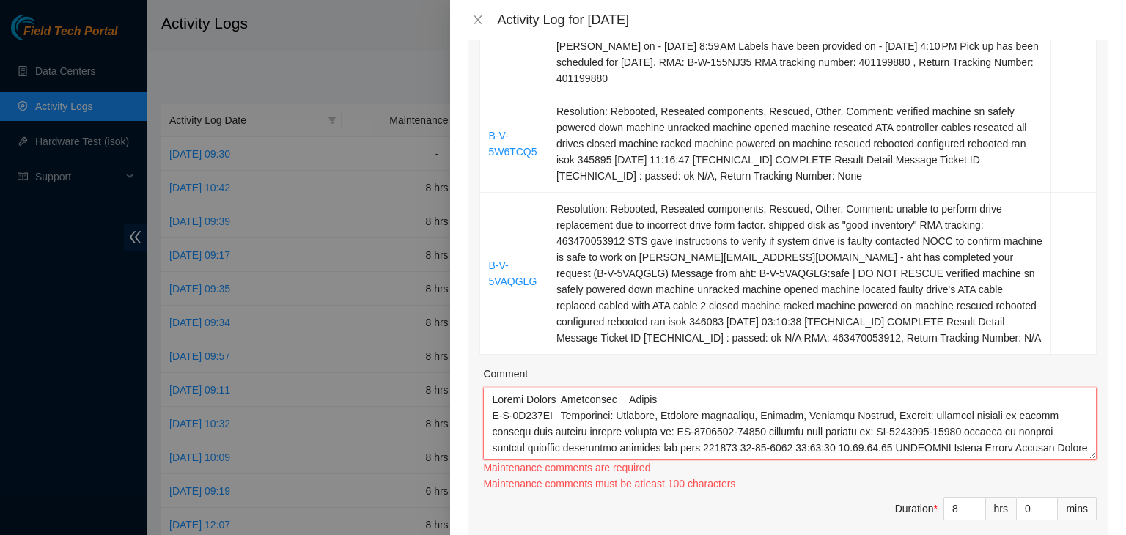
scroll to position [463, 0]
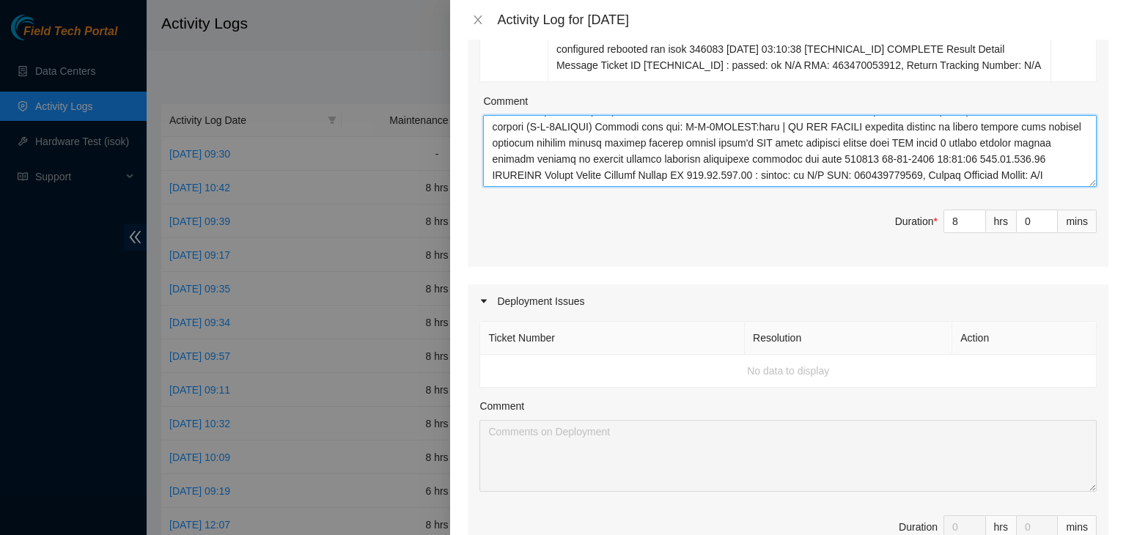
type textarea "Ticket Number Resolution Action B-V-5S088NJ Resolution: Rebooted, Reseated comp…"
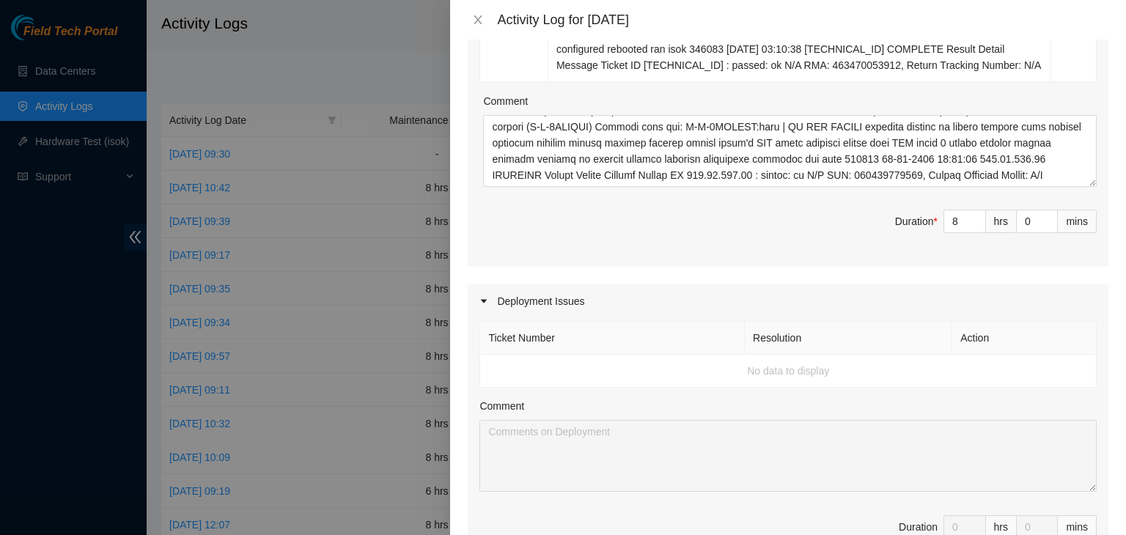
click at [561, 490] on div "Ticket Number Resolution Action No data to display Comment Duration 0 hrs 0 mins" at bounding box center [788, 445] width 641 height 254
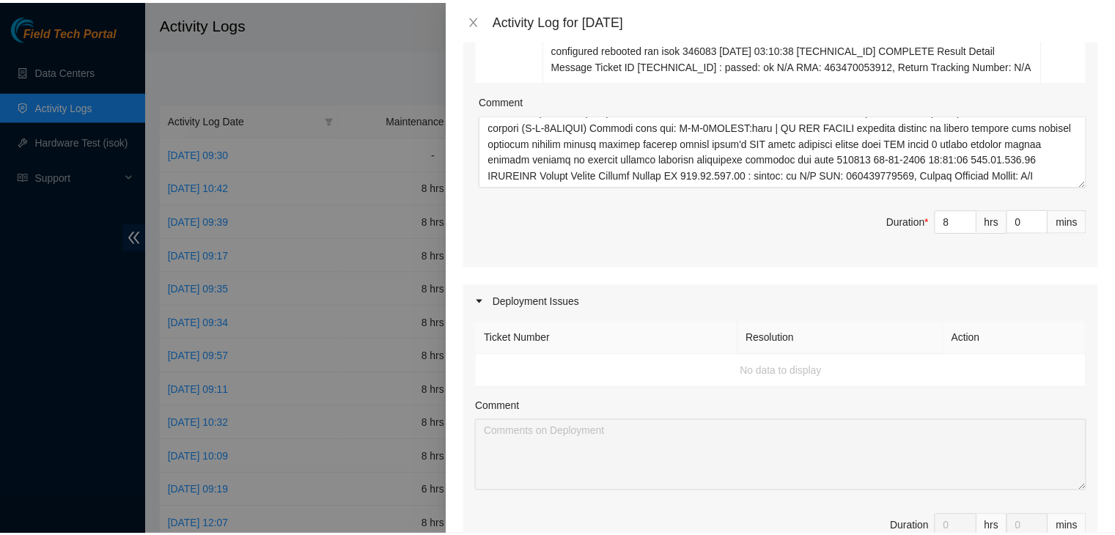
scroll to position [1383, 0]
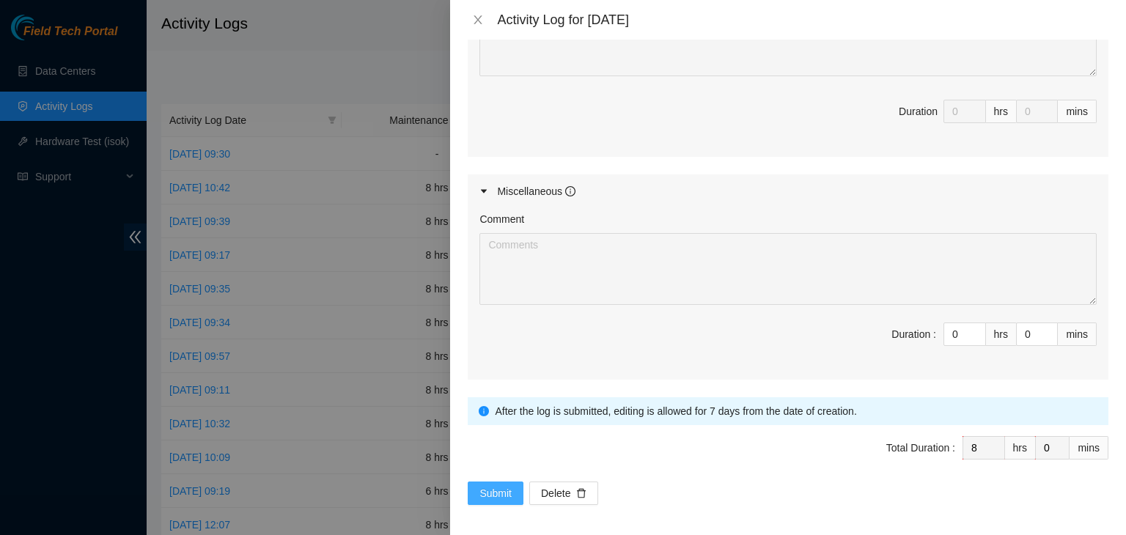
click at [490, 488] on span "Submit" at bounding box center [495, 493] width 32 height 16
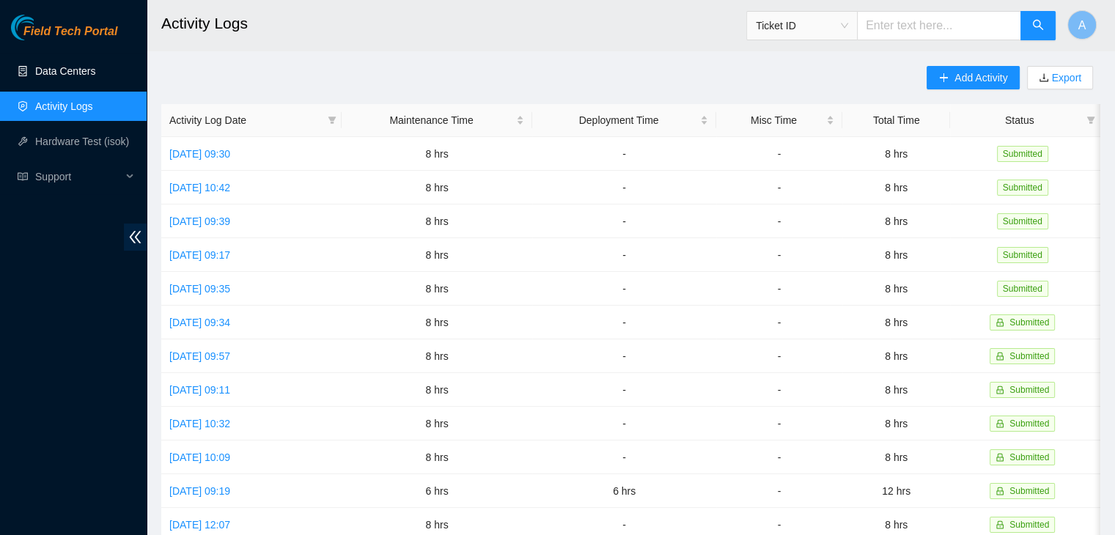
click at [95, 65] on link "Data Centers" at bounding box center [65, 71] width 60 height 12
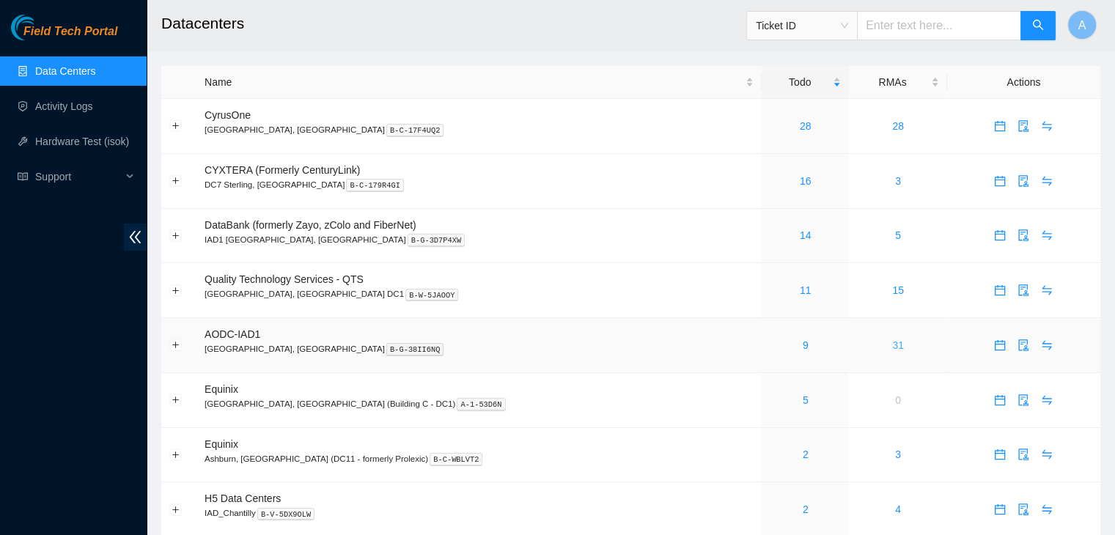
click at [561, 350] on link "31" at bounding box center [898, 345] width 12 height 12
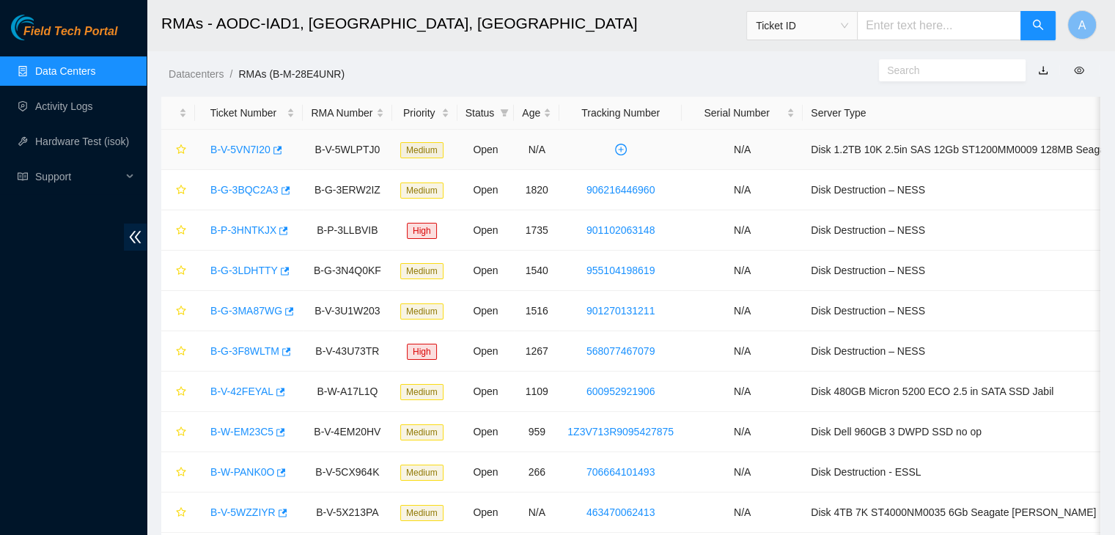
click at [250, 152] on link "B-V-5VN7I20" at bounding box center [240, 150] width 60 height 12
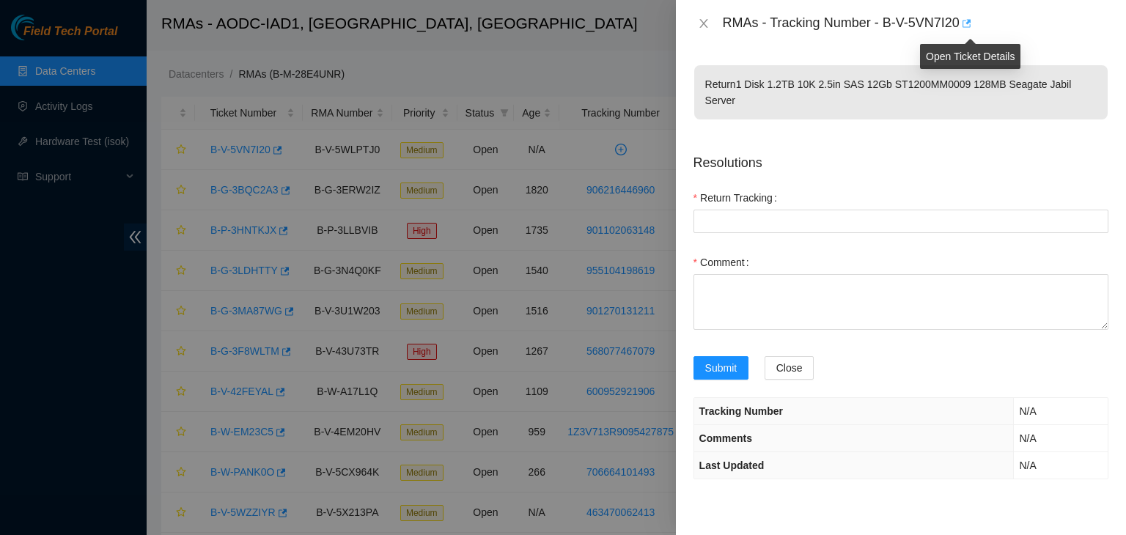
click at [561, 21] on icon "button" at bounding box center [966, 23] width 9 height 8
click at [561, 29] on button "Close" at bounding box center [703, 24] width 21 height 14
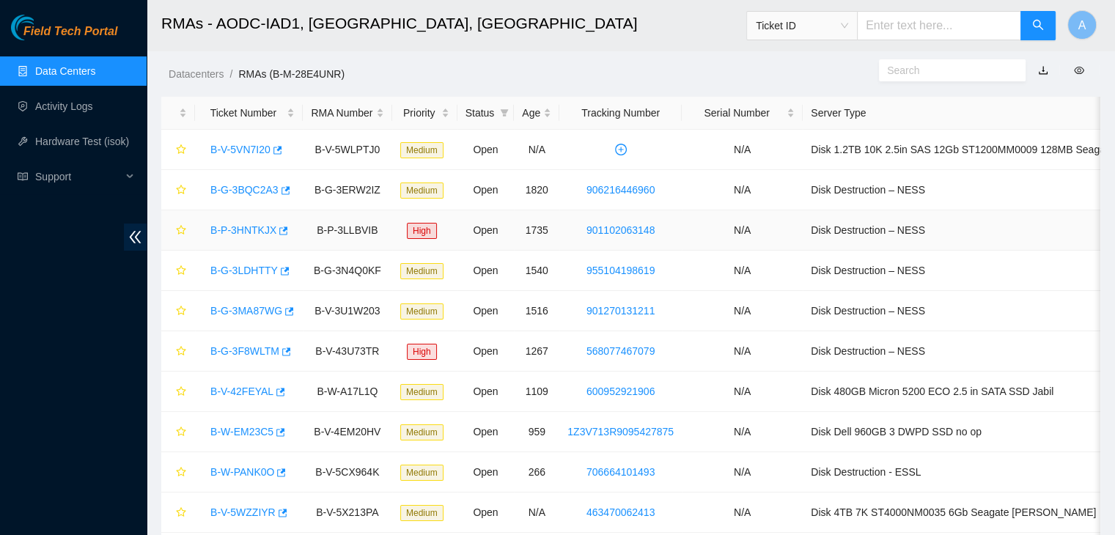
click at [253, 234] on link "B-P-3HNTKJX" at bounding box center [243, 230] width 66 height 12
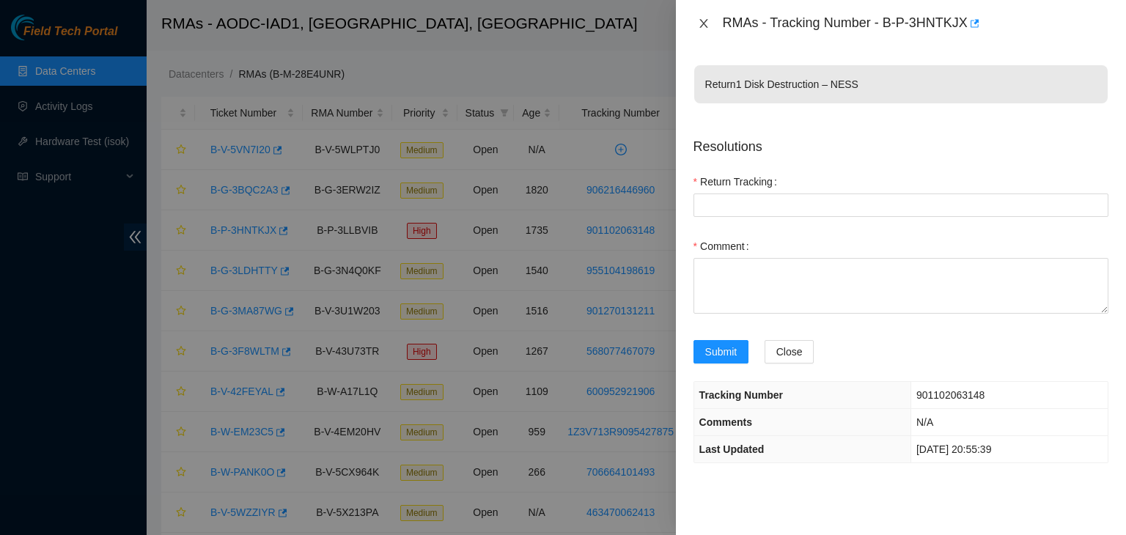
click at [561, 21] on icon "close" at bounding box center [703, 23] width 8 height 9
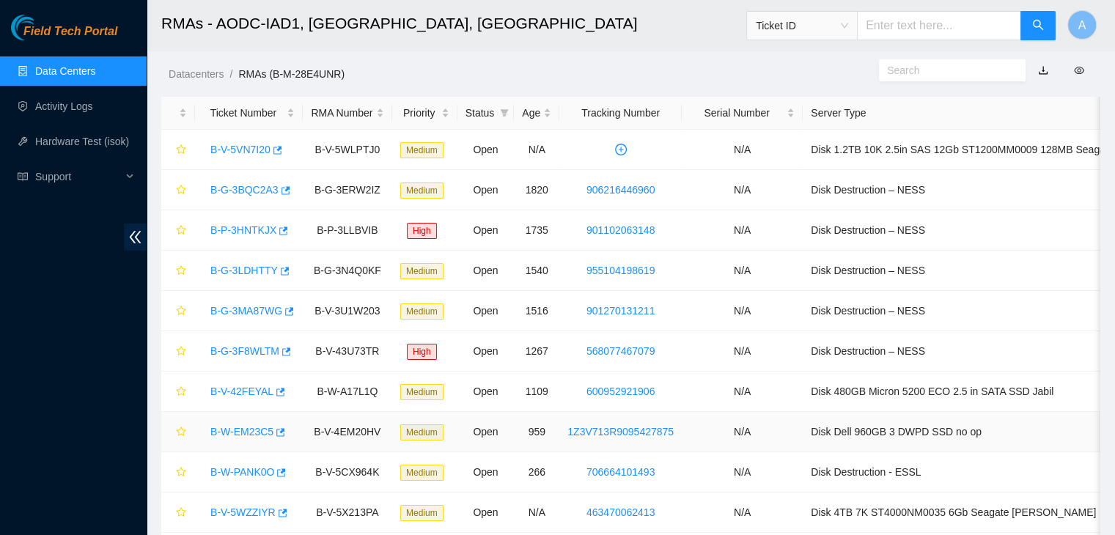
click at [255, 431] on link "B-W-EM23C5" at bounding box center [241, 432] width 63 height 12
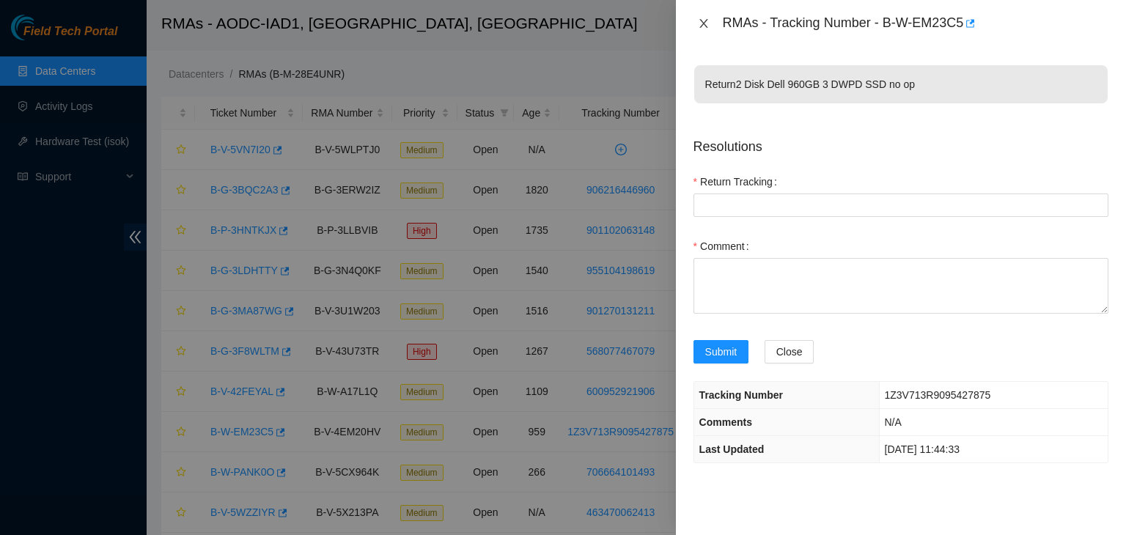
click at [561, 20] on icon "close" at bounding box center [704, 24] width 12 height 12
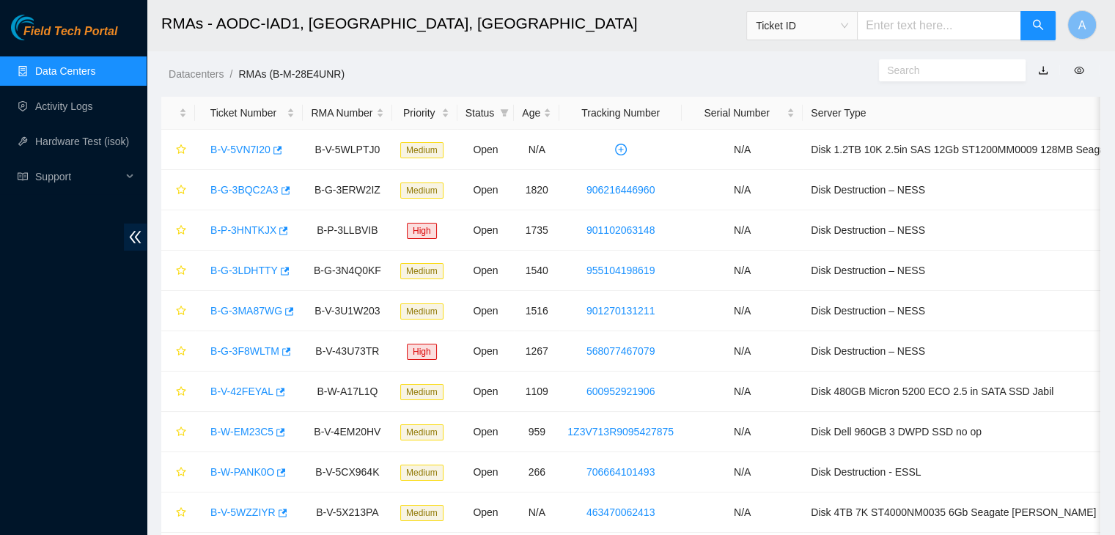
click at [76, 67] on link "Data Centers" at bounding box center [65, 71] width 60 height 12
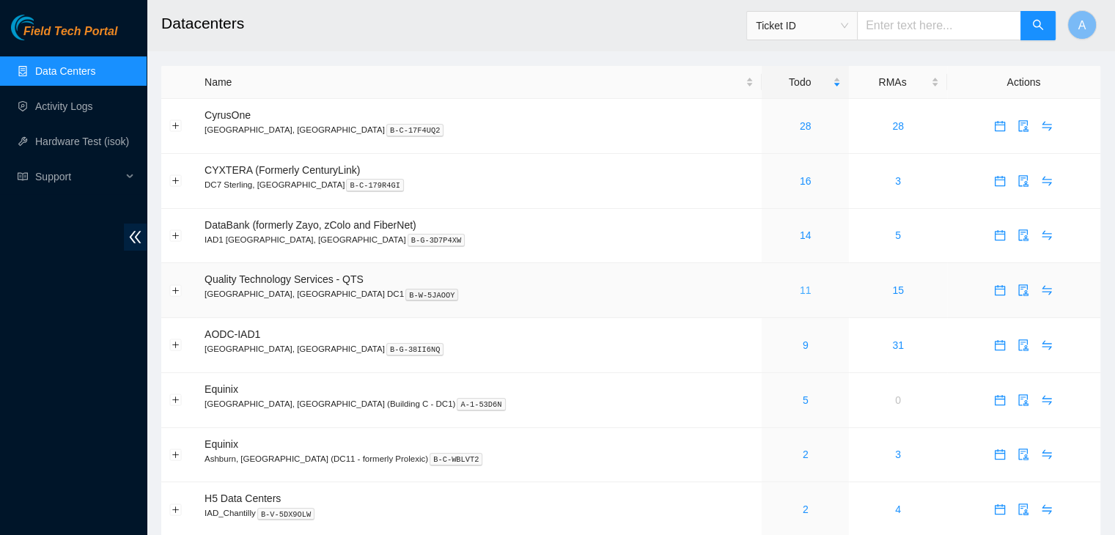
click at [561, 292] on link "11" at bounding box center [806, 290] width 12 height 12
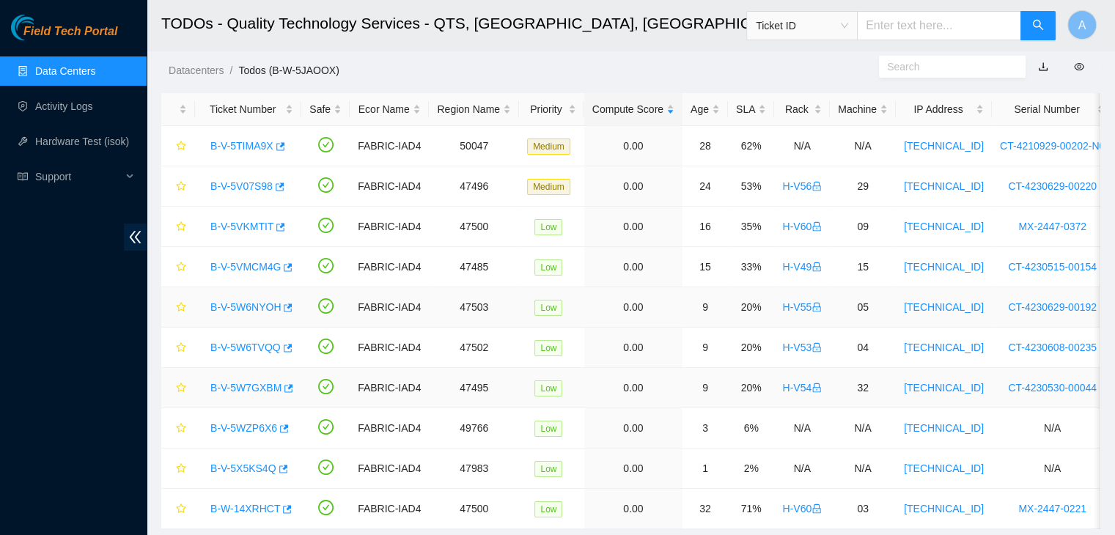
scroll to position [29, 0]
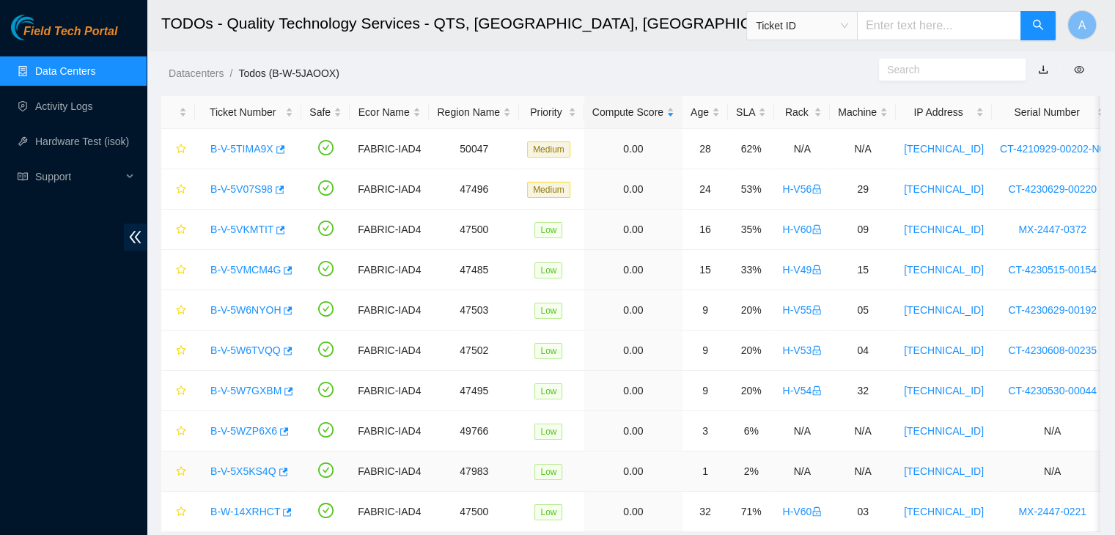
click at [249, 473] on link "B-V-5X5KS4Q" at bounding box center [243, 471] width 66 height 12
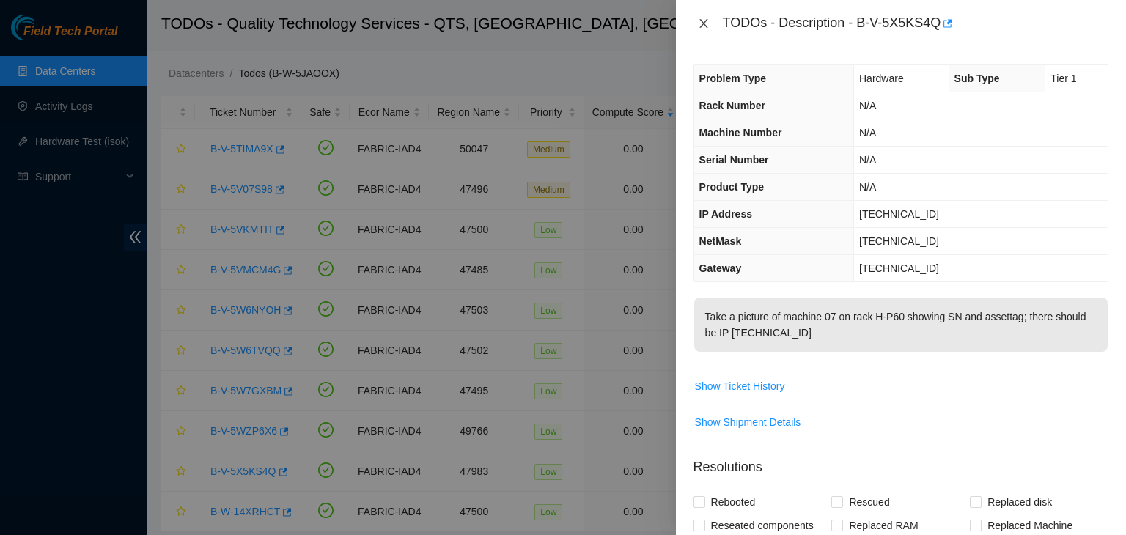
click at [561, 20] on icon "close" at bounding box center [704, 24] width 12 height 12
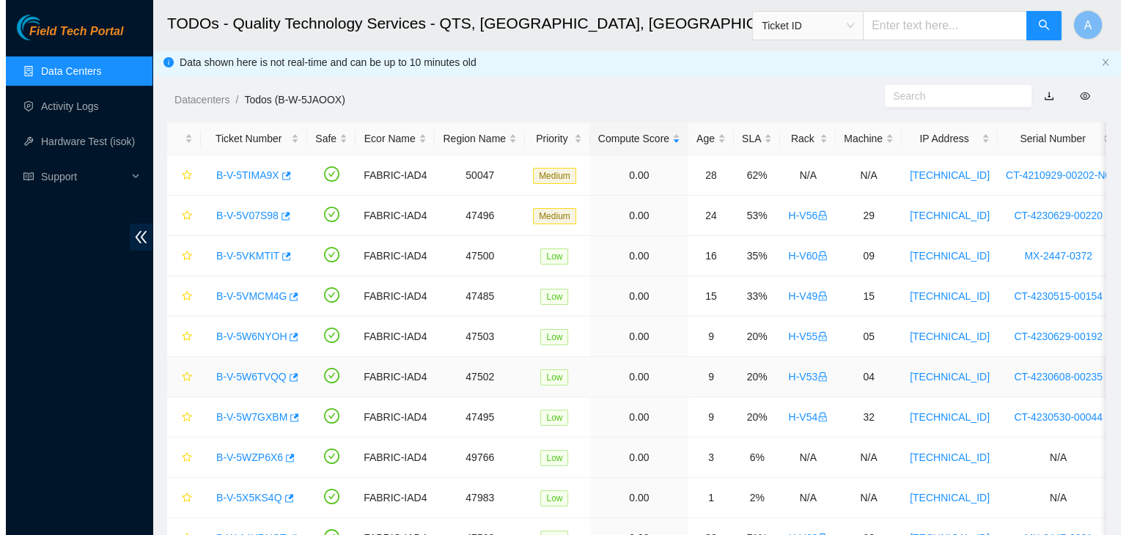
scroll to position [1, 0]
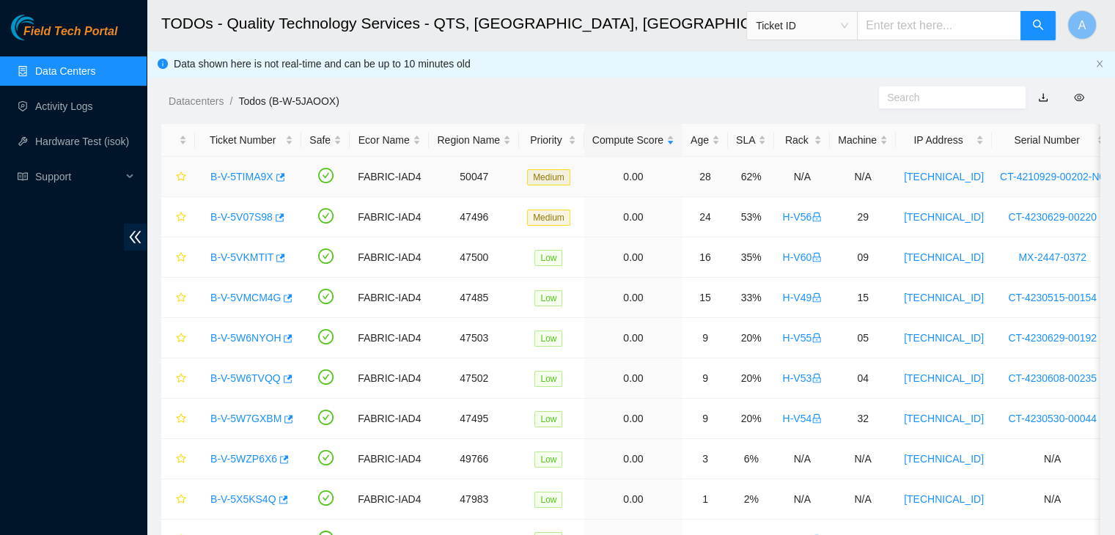
click at [243, 178] on link "B-V-5TIMA9X" at bounding box center [241, 177] width 63 height 12
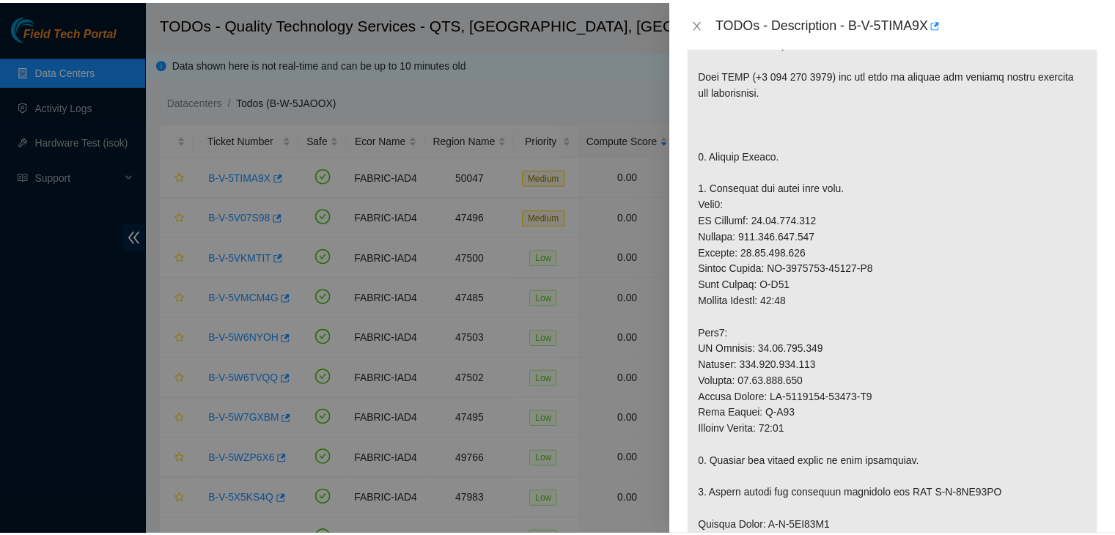
scroll to position [307, 0]
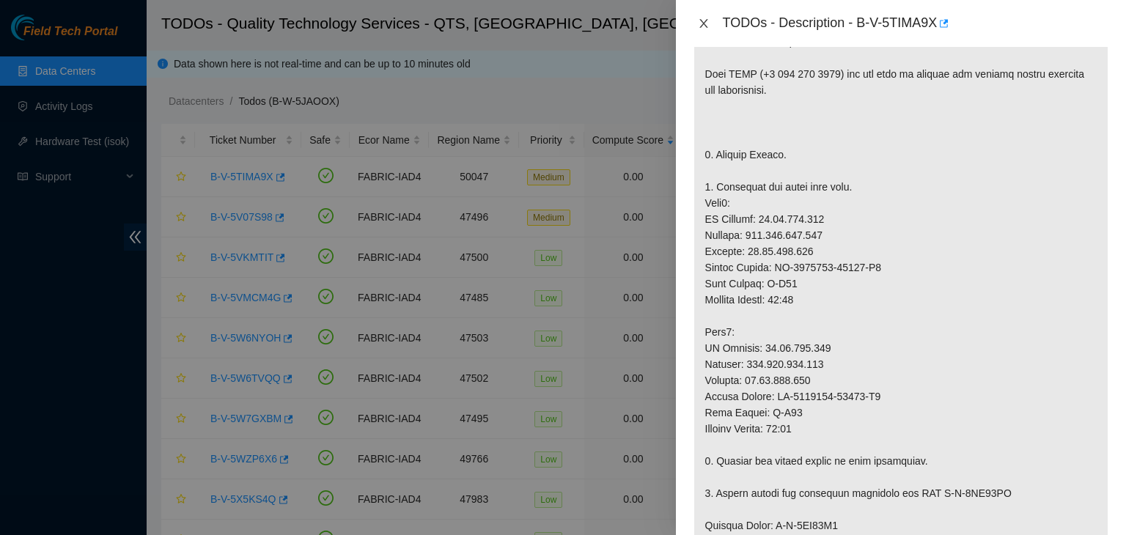
click at [561, 26] on button "Close" at bounding box center [703, 24] width 21 height 14
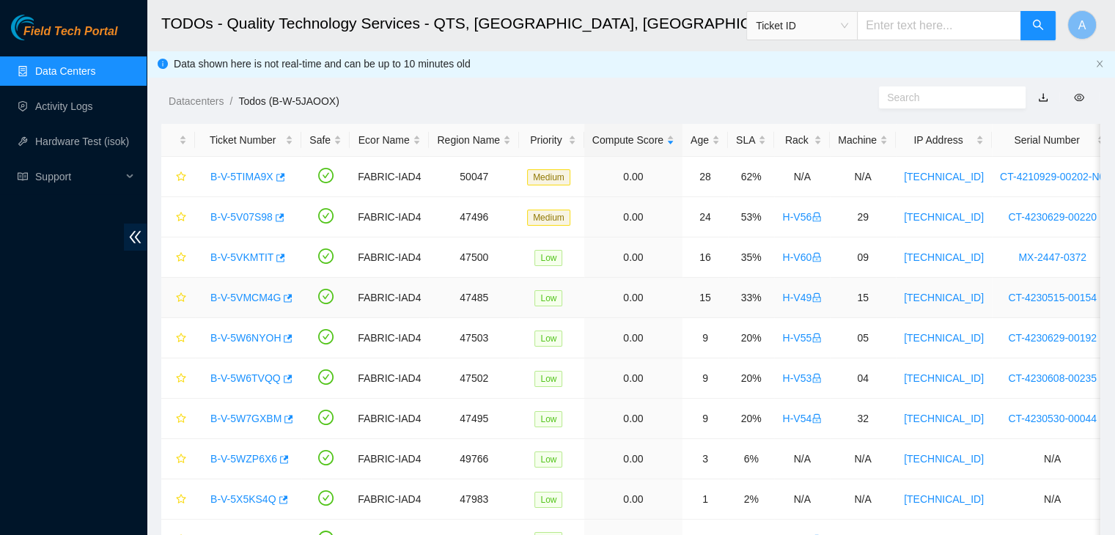
scroll to position [81, 0]
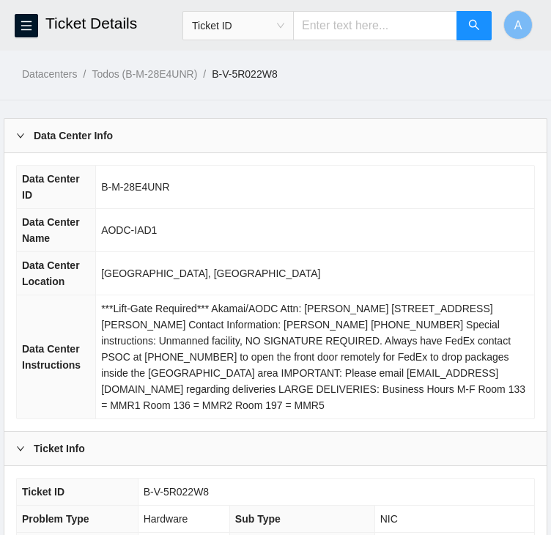
scroll to position [520, 0]
